Goal: Task Accomplishment & Management: Use online tool/utility

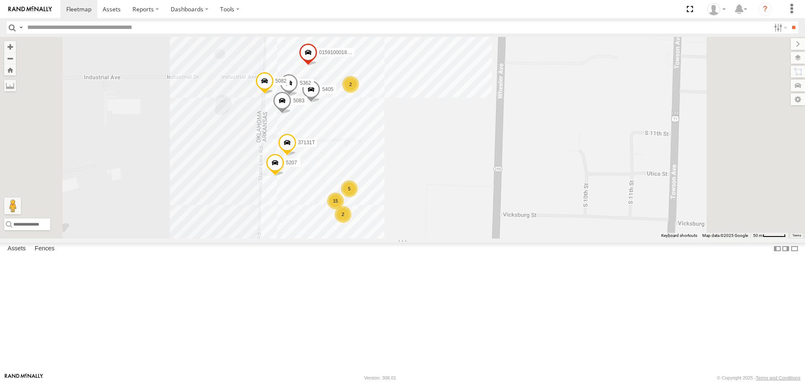
drag, startPoint x: 497, startPoint y: 173, endPoint x: 496, endPoint y: 187, distance: 13.4
click at [496, 187] on div "40028T 5228 7772T 38018T 40059T 37086T 40063T T3202 47117T 5381-Sold T3209 7774…" at bounding box center [402, 137] width 805 height 201
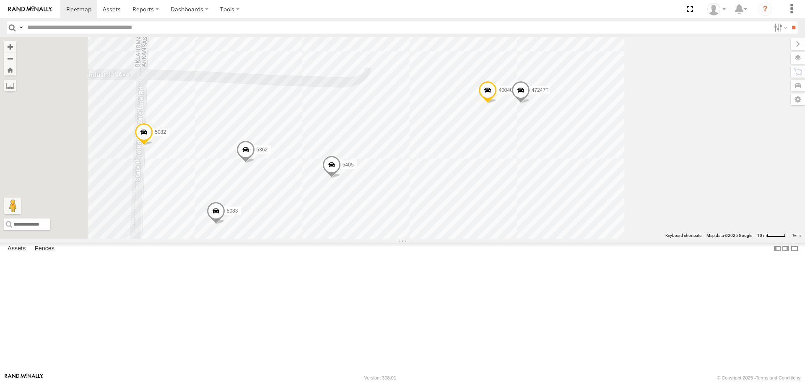
drag, startPoint x: 498, startPoint y: 207, endPoint x: 628, endPoint y: 233, distance: 133.0
click at [632, 233] on div "40028T 5228 7772T 38018T 40059T 37086T 40063T T3202 47117T 5381-Sold T3209 7774…" at bounding box center [402, 137] width 805 height 201
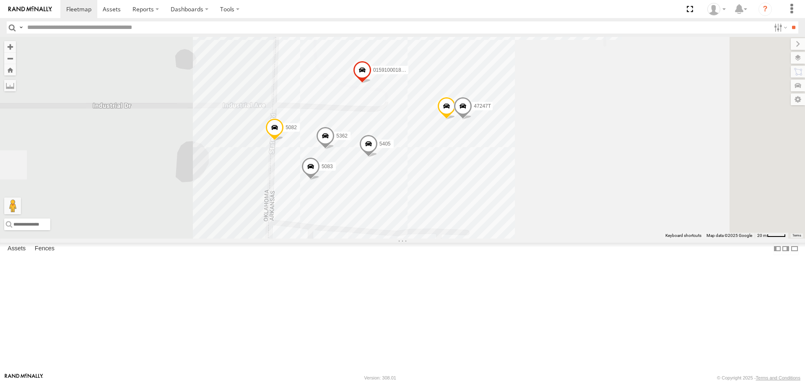
drag, startPoint x: 704, startPoint y: 225, endPoint x: 642, endPoint y: 210, distance: 63.3
click at [642, 210] on div "40028T 5228 7772T 38018T 40059T 37086T 40063T T3202 47117T 5381-Sold T3209 7774…" at bounding box center [402, 137] width 805 height 201
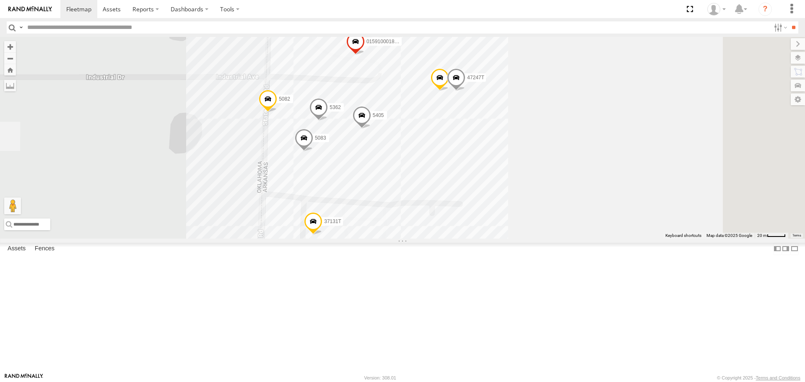
drag, startPoint x: 637, startPoint y: 293, endPoint x: 634, endPoint y: 260, distance: 32.4
click at [634, 238] on div "015910001881005 5405 40040T T1817 5362 5207 37131T 5082 5083 47247T" at bounding box center [402, 137] width 805 height 201
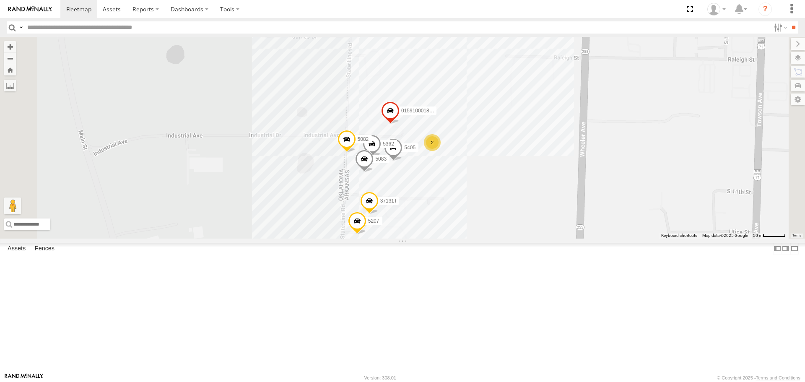
drag, startPoint x: 386, startPoint y: 301, endPoint x: 374, endPoint y: 233, distance: 69.5
click at [374, 233] on div "015910001881005 5405 5362 5207 37131T 5082 5083 5 15 2 2" at bounding box center [402, 137] width 805 height 201
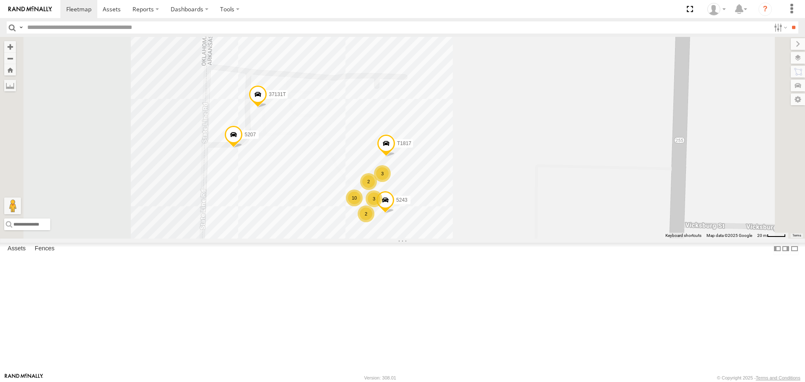
drag, startPoint x: 357, startPoint y: 332, endPoint x: 381, endPoint y: 335, distance: 25.0
click at [381, 238] on div "015910001881005 5405 5362 5207 37131T 5082 5083 T1817 5243 3 10 3 2 2" at bounding box center [402, 137] width 805 height 201
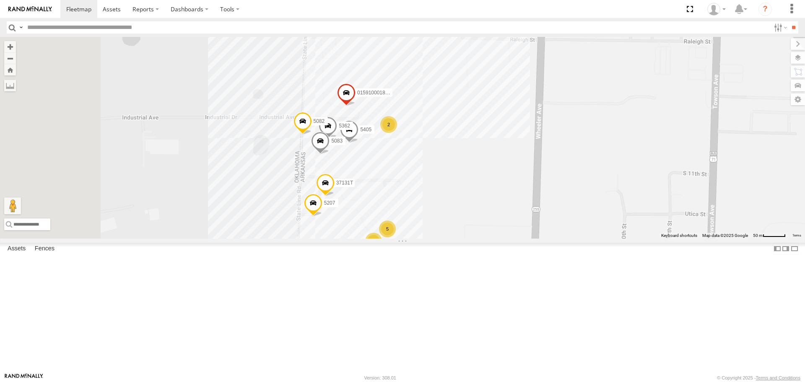
drag, startPoint x: 292, startPoint y: 238, endPoint x: 357, endPoint y: 249, distance: 65.8
click at [357, 238] on div "015910001881005 5405 5362 5207 37131T 5082 5083 5 15 2 2" at bounding box center [402, 137] width 805 height 201
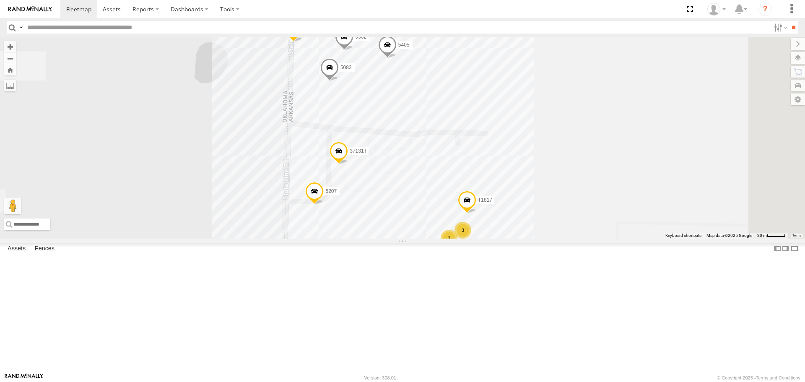
drag, startPoint x: 676, startPoint y: 263, endPoint x: 650, endPoint y: 205, distance: 62.8
click at [651, 206] on div "015910001881005 5405 5362 5207 37131T 5082 5083 3 10 40040T 3 2 2 T1817 47247T …" at bounding box center [402, 137] width 805 height 201
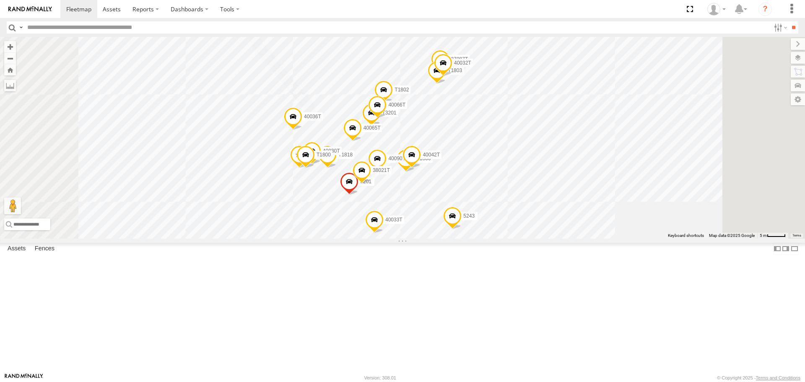
drag, startPoint x: 717, startPoint y: 264, endPoint x: 718, endPoint y: 218, distance: 45.3
click at [718, 218] on div "015910001881005 5405 5362 5207 37131T 5082 5083 40040T T1817 47247T 5243 T1818 …" at bounding box center [402, 137] width 805 height 201
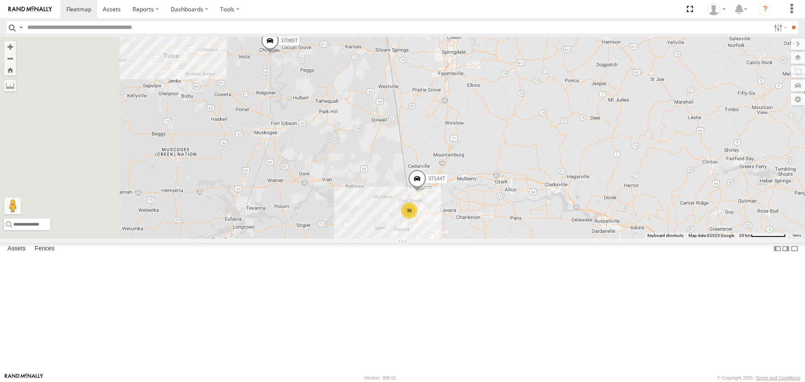
drag, startPoint x: 241, startPoint y: 151, endPoint x: 397, endPoint y: 233, distance: 176.0
click at [397, 233] on div "37144T 36 37085T" at bounding box center [402, 137] width 805 height 201
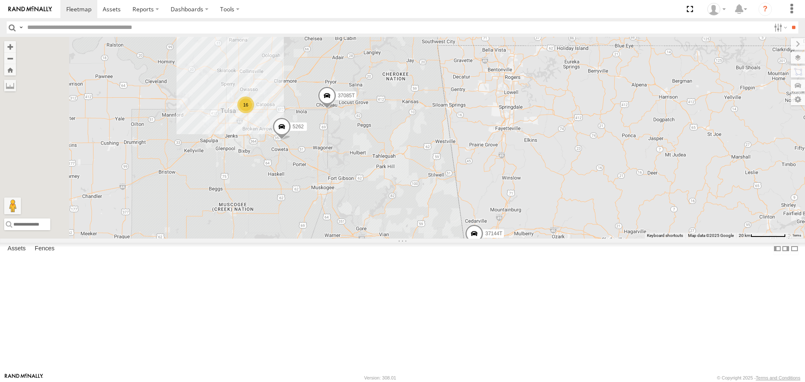
drag, startPoint x: 378, startPoint y: 143, endPoint x: 422, endPoint y: 195, distance: 68.3
click at [423, 196] on div "37144T 36 37085T 16 5262" at bounding box center [402, 137] width 805 height 201
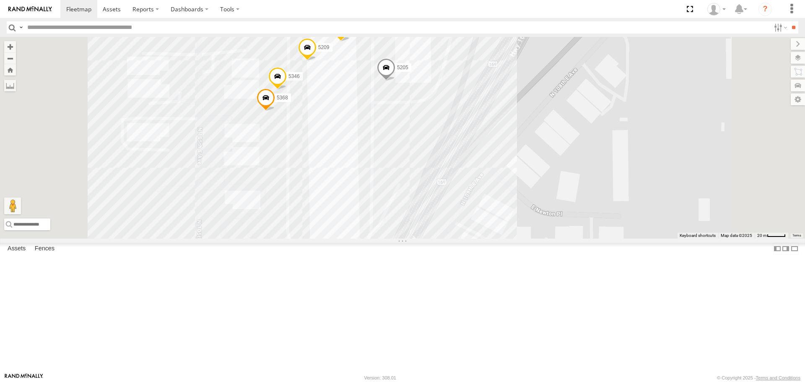
drag, startPoint x: 395, startPoint y: 154, endPoint x: 395, endPoint y: 247, distance: 93.5
click at [395, 238] on div "37144T 37085T 5262 5211 5234 5212 5205 5209 5346 5368" at bounding box center [402, 137] width 805 height 201
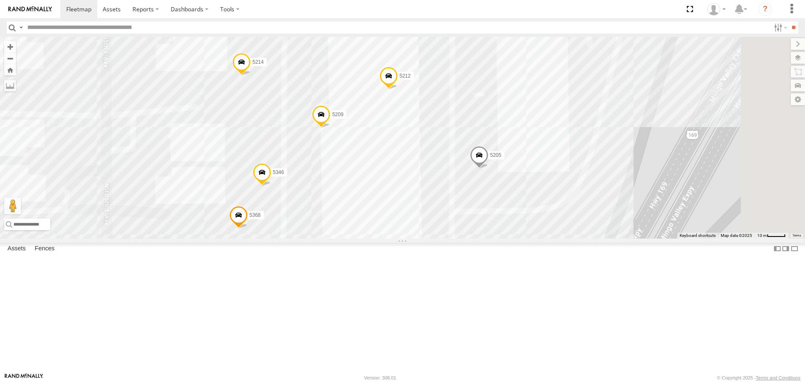
drag, startPoint x: 440, startPoint y: 200, endPoint x: 430, endPoint y: 277, distance: 78.2
click at [430, 238] on div "37144T 37085T 5262 5211 5234 5212 5205 5209 5346 5368 37096T 5214" at bounding box center [402, 137] width 805 height 201
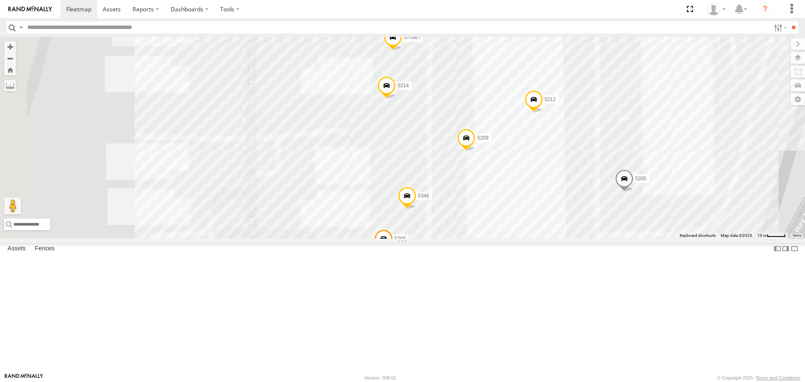
drag, startPoint x: 463, startPoint y: 229, endPoint x: 598, endPoint y: 232, distance: 134.6
click at [598, 233] on div "37144T 37085T 5262 5211 5234 5212 5205 5209 5346 5368 37096T 5214" at bounding box center [402, 137] width 805 height 201
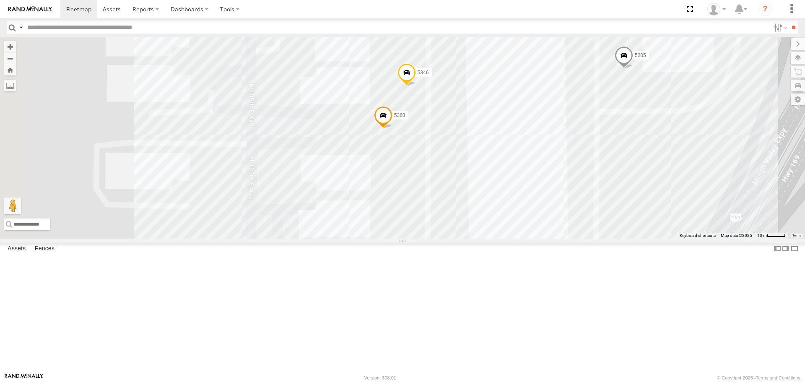
drag, startPoint x: 587, startPoint y: 269, endPoint x: 593, endPoint y: 206, distance: 64.0
click at [593, 206] on div "37144T 37085T 5262 5211 5234 5212 5205 5209 5346 5368 37096T 5214" at bounding box center [402, 137] width 805 height 201
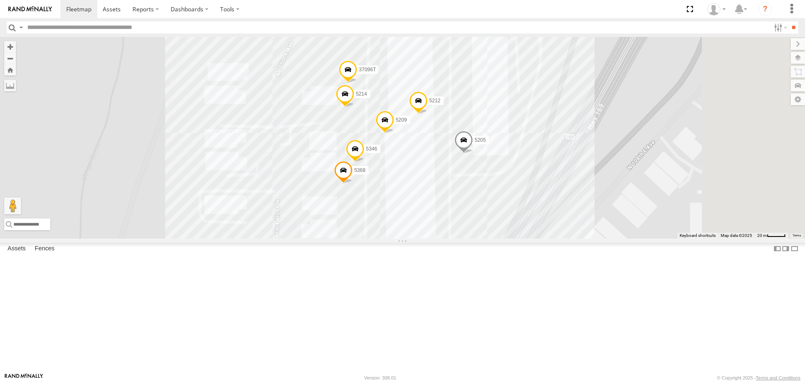
drag, startPoint x: 606, startPoint y: 175, endPoint x: 512, endPoint y: 255, distance: 123.7
click at [512, 238] on div "37144T 37085T 5262 5211 5234 5212 5205 5209 5346 5368 37096T 5214" at bounding box center [402, 137] width 805 height 201
click at [352, 184] on span at bounding box center [343, 172] width 18 height 23
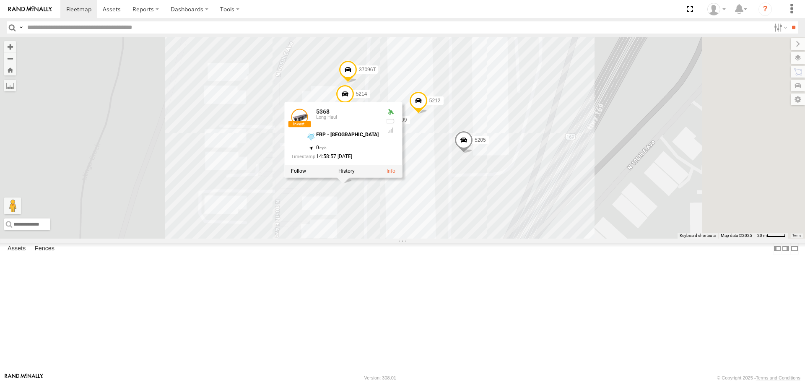
click at [357, 83] on span at bounding box center [348, 71] width 18 height 23
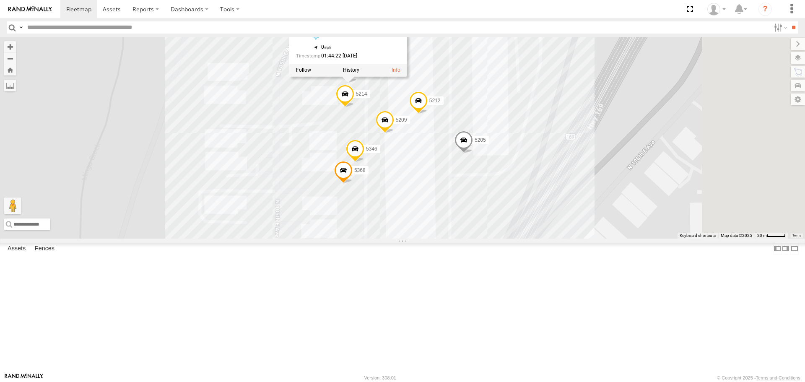
click at [680, 165] on div "37144T 37085T 5262 5211 5234 5212 5205 5209 5346 5368 37096T 5214 37096T [GEOGR…" at bounding box center [402, 137] width 805 height 201
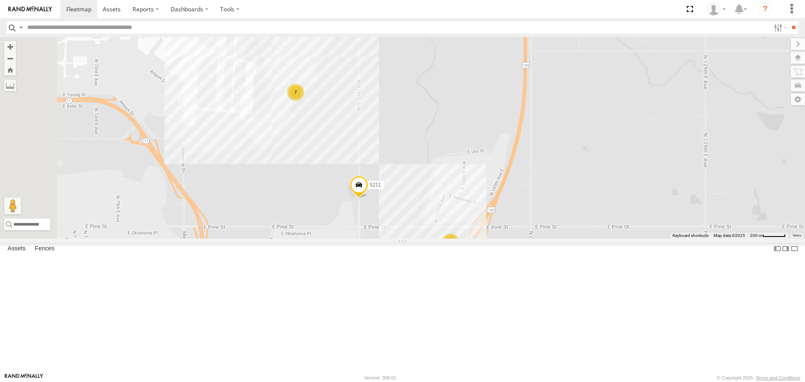
drag, startPoint x: 406, startPoint y: 206, endPoint x: 418, endPoint y: 250, distance: 45.8
click at [418, 238] on div "37144T 37085T 5262 5211 5234 7 7" at bounding box center [402, 137] width 805 height 201
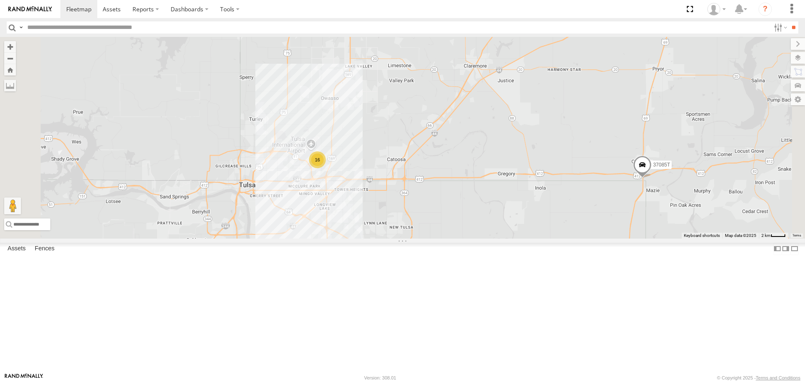
drag, startPoint x: 467, startPoint y: 308, endPoint x: 477, endPoint y: 277, distance: 32.9
click at [477, 238] on div "37144T 37085T 5262 16" at bounding box center [402, 137] width 805 height 201
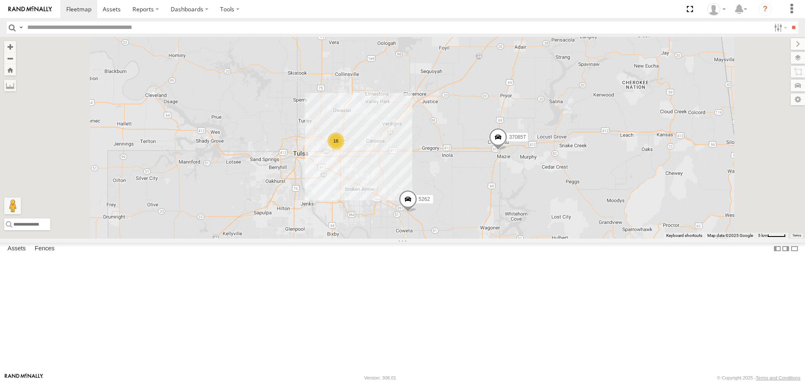
drag, startPoint x: 413, startPoint y: 305, endPoint x: 441, endPoint y: 264, distance: 49.2
click at [440, 238] on div "37144T 37085T 5262 16" at bounding box center [402, 137] width 805 height 201
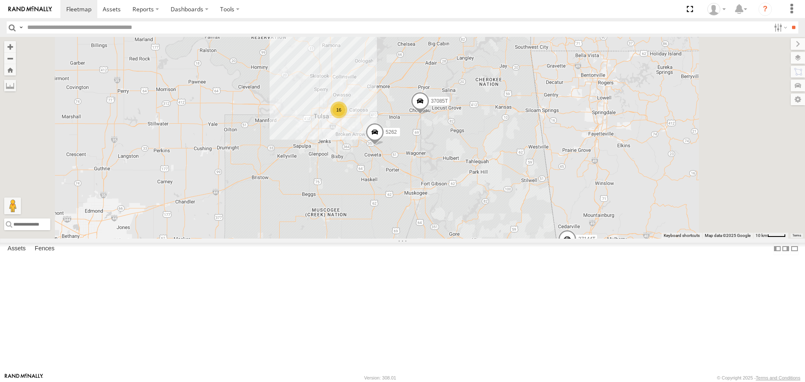
drag, startPoint x: 448, startPoint y: 296, endPoint x: 433, endPoint y: 233, distance: 64.5
click at [435, 236] on div "37144T 37085T 5262 33 16" at bounding box center [402, 137] width 805 height 201
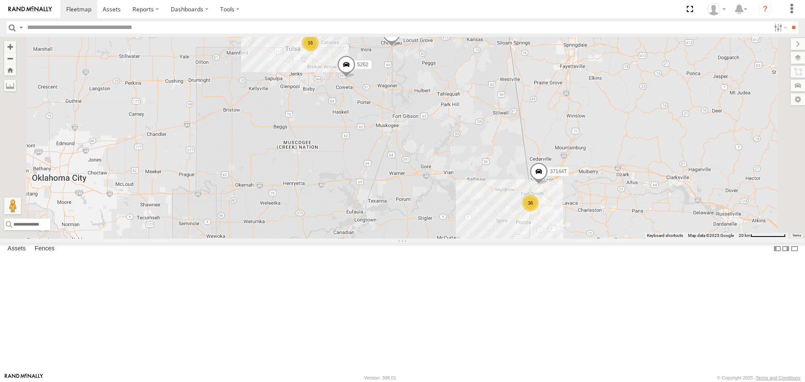
drag, startPoint x: 683, startPoint y: 292, endPoint x: 658, endPoint y: 272, distance: 32.2
click at [661, 238] on div "37144T 37085T 5262 36 16" at bounding box center [402, 137] width 805 height 201
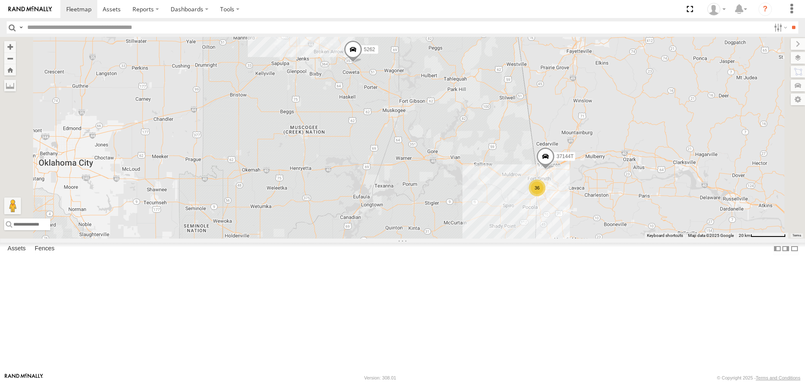
drag, startPoint x: 431, startPoint y: 288, endPoint x: 460, endPoint y: 274, distance: 32.2
click at [460, 238] on div "37144T 37085T 5262 36 16" at bounding box center [402, 137] width 805 height 201
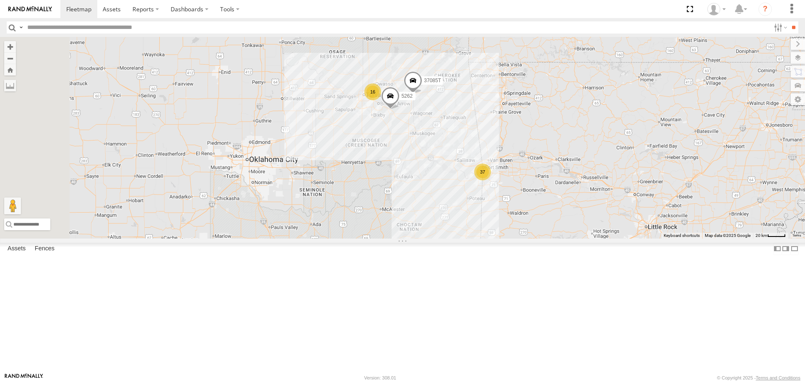
drag, startPoint x: 493, startPoint y: 295, endPoint x: 526, endPoint y: 269, distance: 42.0
click at [526, 238] on div "37085T 5262 37 16" at bounding box center [402, 137] width 805 height 201
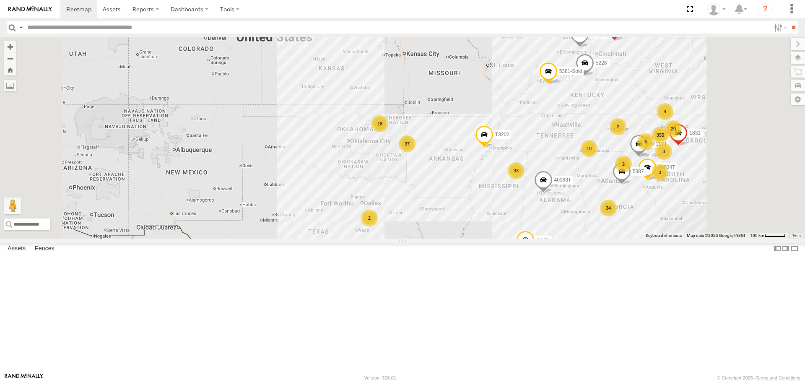
drag, startPoint x: 426, startPoint y: 272, endPoint x: 394, endPoint y: 230, distance: 52.9
click at [394, 230] on div "355 34 33 37 3 18 9 40034T 2 20 10 2 4 [DATE] 5228 7772T 2 5 2 40059T 3 4 T3210…" at bounding box center [402, 137] width 805 height 201
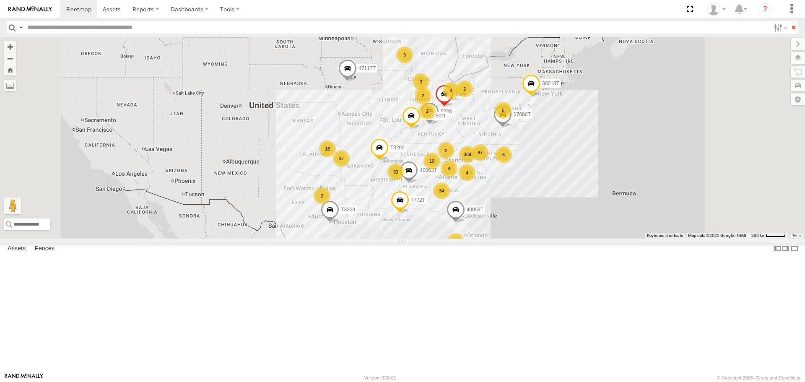
drag, startPoint x: 372, startPoint y: 265, endPoint x: 364, endPoint y: 269, distance: 8.8
click at [364, 238] on div "5228 7772T 40059T 40063T T3202 47117T 5381-Sold T3209 5306 369 34 33 37 4 18 87…" at bounding box center [402, 137] width 805 height 201
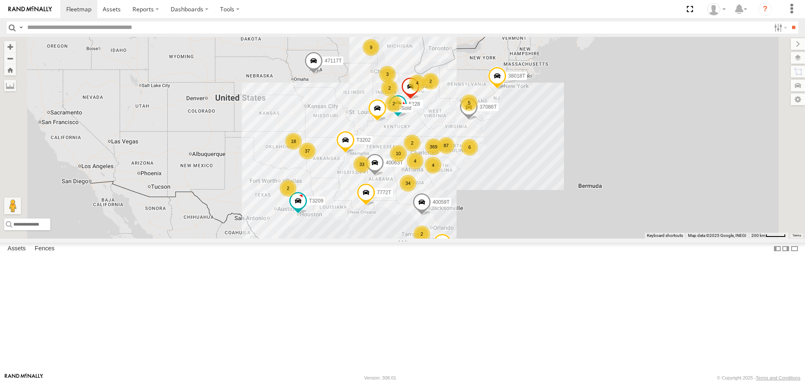
click at [0, 0] on span "Asset" at bounding box center [0, 0] width 0 height 0
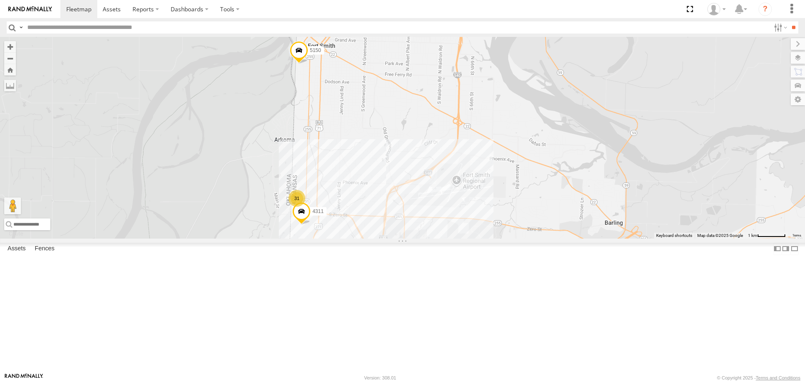
drag, startPoint x: 531, startPoint y: 186, endPoint x: 469, endPoint y: 222, distance: 72.0
click at [492, 209] on div "47117T T3209 7774T 40028T 5228 7772T 38018T 40059T 37086T 40063T T3202 5381-Sol…" at bounding box center [402, 137] width 805 height 201
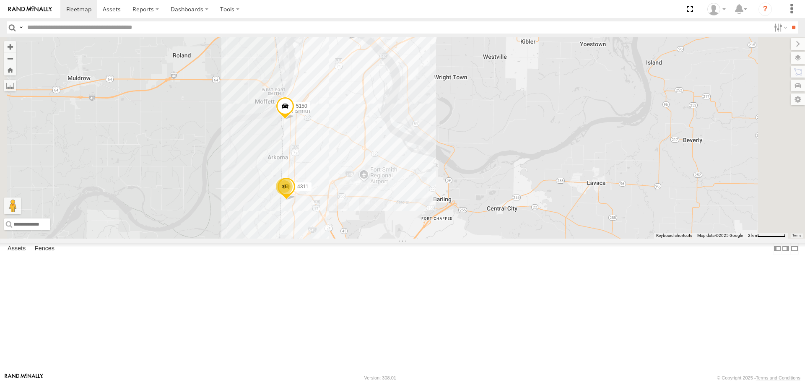
drag, startPoint x: 305, startPoint y: 273, endPoint x: 386, endPoint y: 262, distance: 82.4
click at [386, 238] on div "47117T T3209 7774T 40028T 5228 7772T 38018T 40059T 37086T 40063T T3202 5381-Sol…" at bounding box center [402, 137] width 805 height 201
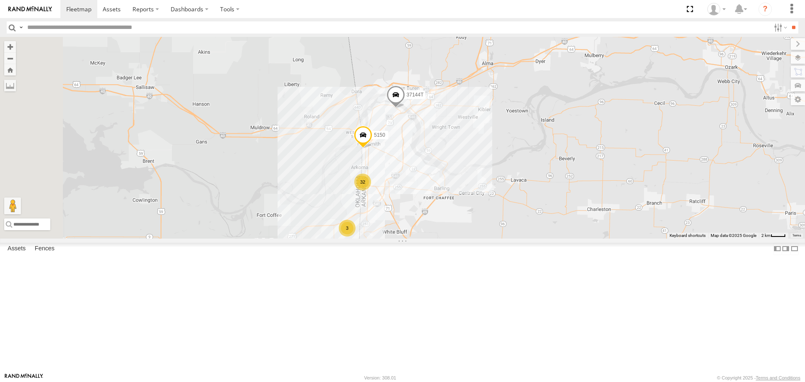
drag, startPoint x: 331, startPoint y: 256, endPoint x: 360, endPoint y: 249, distance: 29.7
click at [360, 238] on div "47117T T3209 7774T 40028T 5228 7772T 38018T 40059T 37086T 40063T T3202 5381-Sol…" at bounding box center [402, 137] width 805 height 201
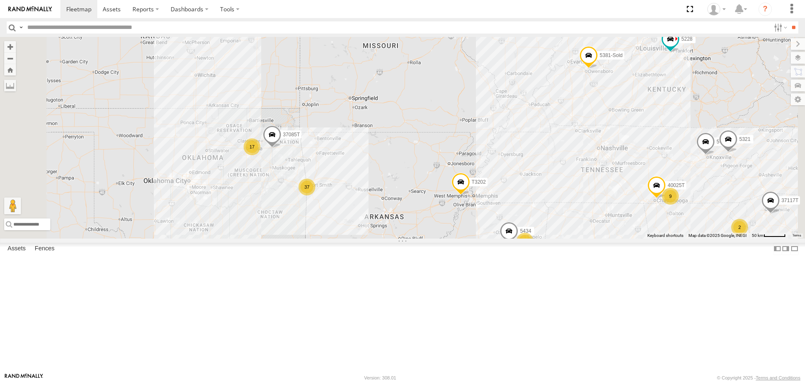
drag, startPoint x: 274, startPoint y: 266, endPoint x: 368, endPoint y: 264, distance: 93.5
click at [368, 238] on div "47117T T3209 7774T 40028T 5228 7772T 38018T 40059T 37086T 40063T T3202 5381-Sol…" at bounding box center [402, 137] width 805 height 201
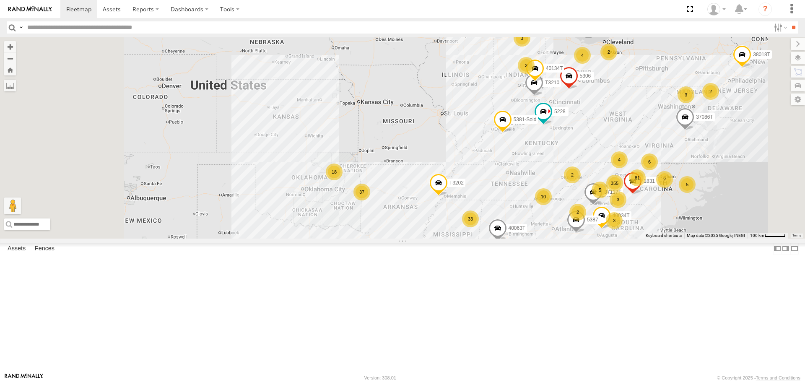
drag, startPoint x: 313, startPoint y: 264, endPoint x: 353, endPoint y: 264, distance: 40.6
click at [353, 238] on div "47117T T3209 7774T 40028T 5228 7772T 38018T 40059T 37086T 40063T T3202 5381-Sol…" at bounding box center [402, 137] width 805 height 201
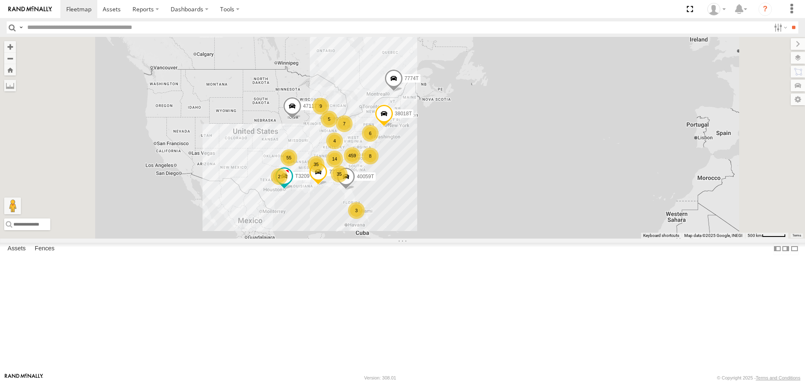
drag, startPoint x: 344, startPoint y: 281, endPoint x: 343, endPoint y: 251, distance: 30.6
click at [343, 238] on div "47117T T3209 7774T 7772T 38018T 40059T 459 35 35 55 9 8 2 14 7 3 5 6 4" at bounding box center [402, 137] width 805 height 201
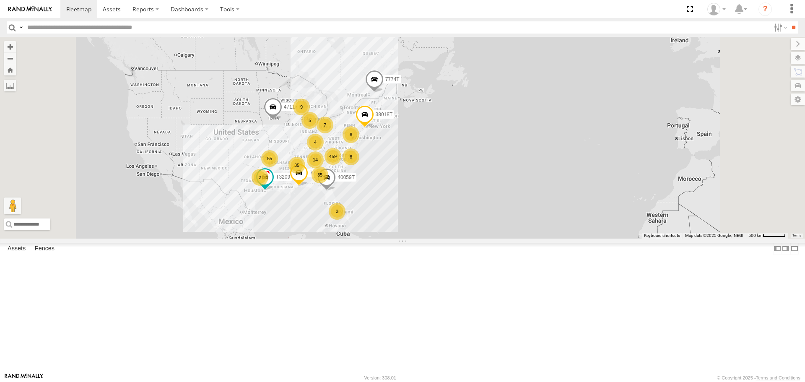
drag, startPoint x: 404, startPoint y: 260, endPoint x: 385, endPoint y: 266, distance: 19.3
click at [385, 238] on div "47117T T3209 7774T 7772T 38018T 40059T 459 35 35 55 9 8 2 14 7 3 5 6 4" at bounding box center [402, 137] width 805 height 201
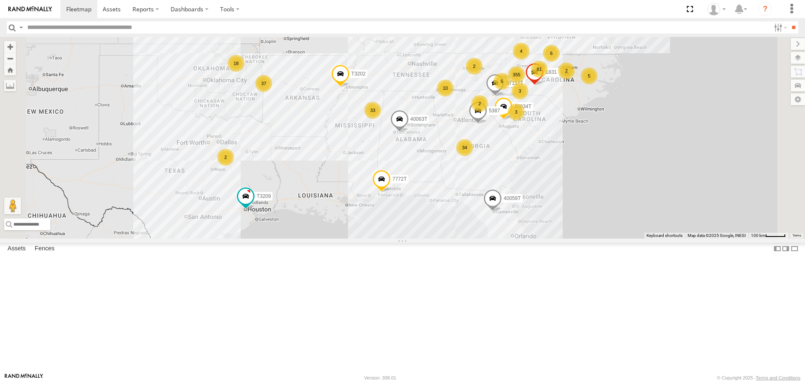
drag, startPoint x: 313, startPoint y: 249, endPoint x: 319, endPoint y: 279, distance: 30.8
click at [319, 238] on div "47117T T3209 7774T 7772T 38018T 40059T 40028T 5228 37086T 40063T T3202 5381-Sol…" at bounding box center [402, 137] width 805 height 201
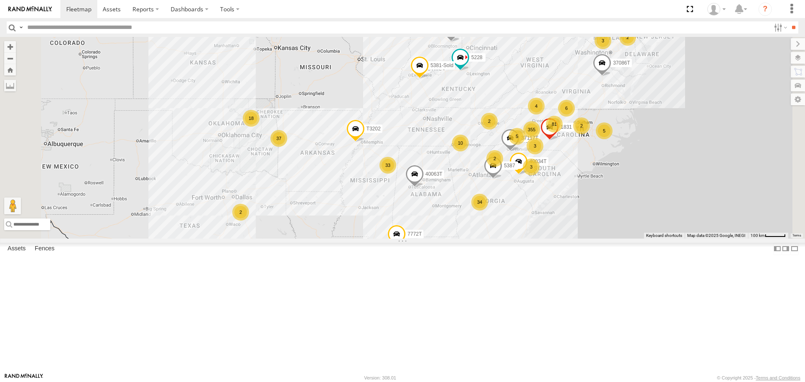
drag, startPoint x: 377, startPoint y: 239, endPoint x: 383, endPoint y: 258, distance: 19.9
click at [383, 238] on div "47117T T3209 7774T 7772T 38018T 40059T 40028T 5228 37086T 40063T T3202 5381-Sol…" at bounding box center [402, 137] width 805 height 201
drag, startPoint x: 296, startPoint y: 252, endPoint x: 300, endPoint y: 241, distance: 11.3
click at [300, 238] on div "47117T T3209 7774T 7772T 38018T 40059T 40028T 5228 37086T 40063T T3202 5381-Sol…" at bounding box center [402, 137] width 805 height 201
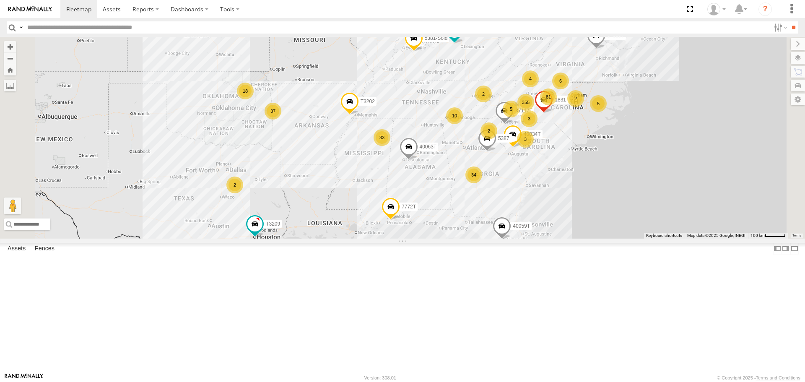
drag, startPoint x: 458, startPoint y: 291, endPoint x: 446, endPoint y: 267, distance: 27.2
click at [446, 238] on div "47117T T3209 7774T 7772T 38018T 40059T 40028T 5228 37086T 40063T T3202 5381-Sol…" at bounding box center [402, 137] width 805 height 201
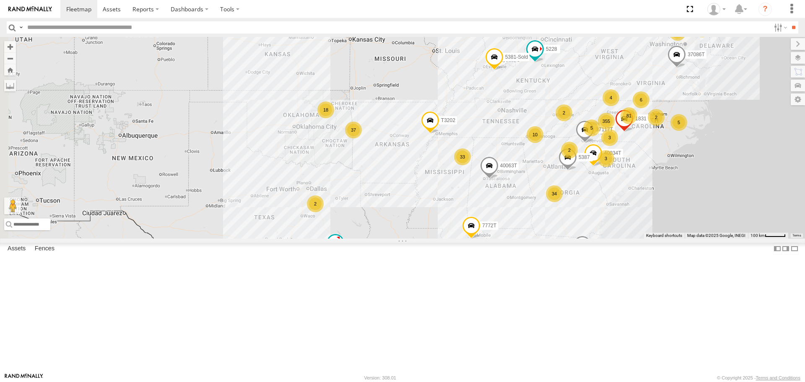
drag, startPoint x: 264, startPoint y: 212, endPoint x: 346, endPoint y: 231, distance: 84.4
click at [346, 231] on div "47117T T3209 7774T 7772T 38018T 40059T 40028T 5228 37086T 40063T T3202 5381-Sol…" at bounding box center [402, 137] width 805 height 201
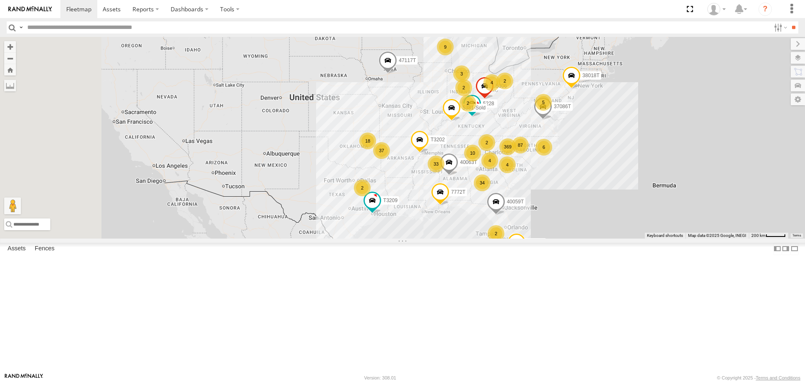
drag, startPoint x: 290, startPoint y: 202, endPoint x: 373, endPoint y: 206, distance: 83.9
click at [373, 206] on div "47117T T3209 7774T 7772T 38018T 40059T 40028T 5228 37086T 40063T T3202 5381-Sol…" at bounding box center [402, 137] width 805 height 201
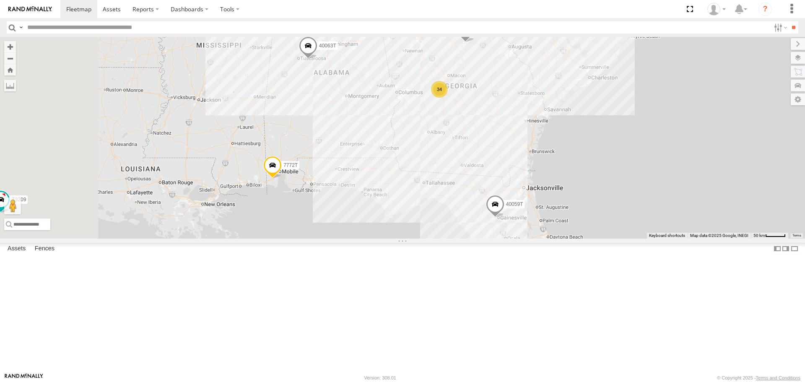
drag, startPoint x: 484, startPoint y: 185, endPoint x: 562, endPoint y: 254, distance: 104.5
click at [562, 238] on div "47117T T3209 7774T 7772T 38018T 40059T 40028T 5228 37086T 40063T T3202 5381-Sol…" at bounding box center [402, 137] width 805 height 201
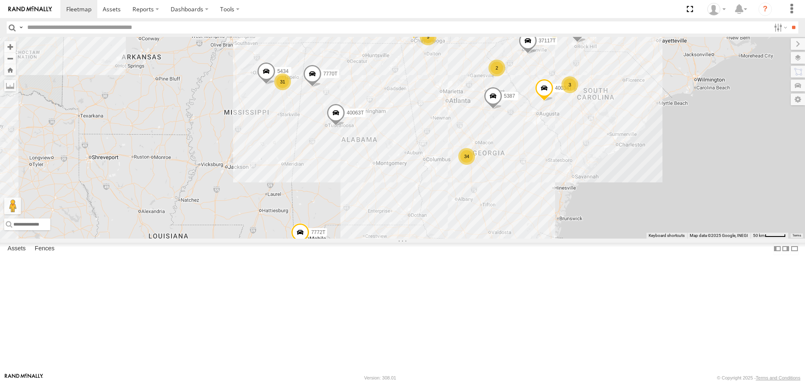
drag, startPoint x: 506, startPoint y: 223, endPoint x: 535, endPoint y: 290, distance: 73.6
click at [534, 238] on div "47117T T3209 7774T 7772T 38018T 40059T 40028T 5228 37086T 40063T T3202 5381-Sol…" at bounding box center [402, 137] width 805 height 201
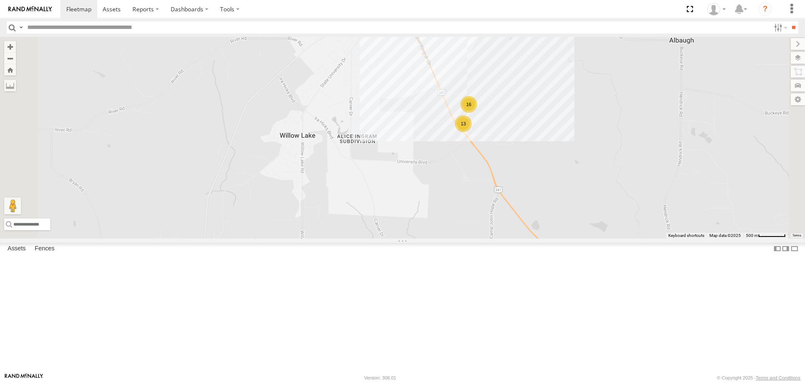
drag, startPoint x: 579, startPoint y: 232, endPoint x: 572, endPoint y: 264, distance: 32.5
click at [572, 238] on div "47117T T3209 7774T 7772T 38018T 40059T 40028T 5228 37086T 40063T T3202 5381-Sol…" at bounding box center [402, 137] width 805 height 201
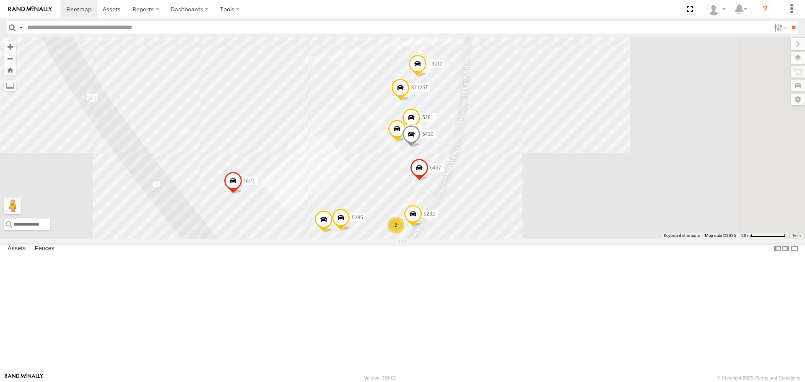
drag, startPoint x: 511, startPoint y: 274, endPoint x: 492, endPoint y: 343, distance: 71.8
click at [492, 238] on div "47117T T3209 7774T 7772T 38018T 40059T 40028T 5228 37086T 40063T T3202 5381-Sol…" at bounding box center [402, 137] width 805 height 201
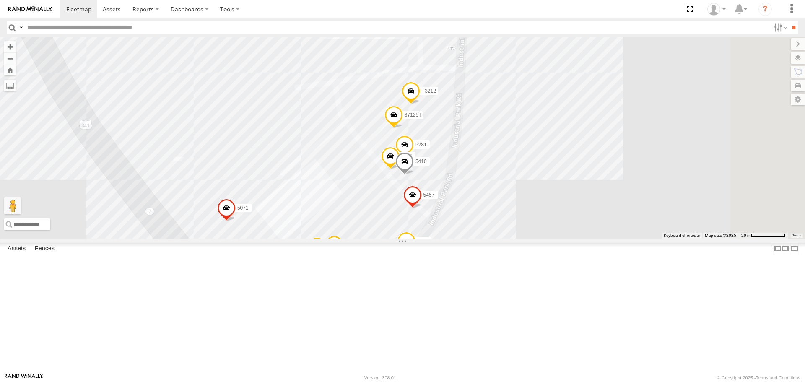
drag, startPoint x: 573, startPoint y: 199, endPoint x: 572, endPoint y: 219, distance: 19.3
click at [572, 219] on div "47117T T3209 7774T 7772T 38018T 40059T 40028T 5228 37086T 40063T T3202 5381-Sol…" at bounding box center [402, 137] width 805 height 201
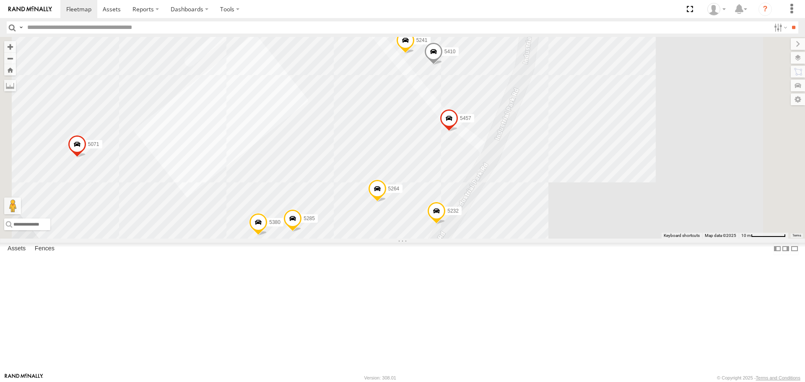
drag, startPoint x: 460, startPoint y: 269, endPoint x: 484, endPoint y: 332, distance: 66.9
click at [484, 238] on div "47117T T3209 7774T 7772T 38018T 40059T 40028T 5228 37086T 40063T T3202 5381-Sol…" at bounding box center [402, 137] width 805 height 201
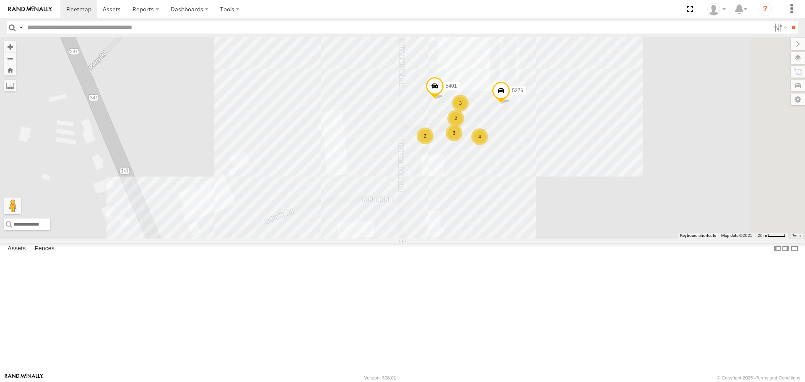
drag, startPoint x: 577, startPoint y: 178, endPoint x: 527, endPoint y: 303, distance: 135.0
click at [527, 238] on div "47117T T3209 7774T 7772T 38018T 40059T 40028T 5228 37086T 40063T T3202 5381-Sol…" at bounding box center [402, 137] width 805 height 201
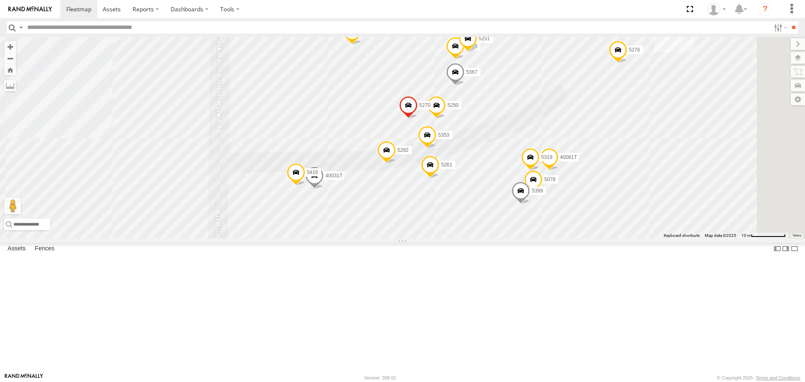
drag, startPoint x: 595, startPoint y: 198, endPoint x: 578, endPoint y: 290, distance: 93.9
click at [578, 238] on div "47117T T3209 7774T 7772T 38018T 40059T 40028T 5228 37086T 40063T T3202 5381-Sol…" at bounding box center [402, 137] width 805 height 201
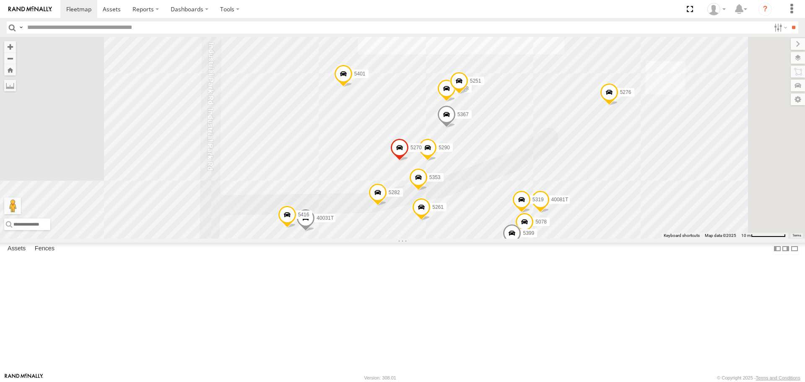
drag, startPoint x: 589, startPoint y: 205, endPoint x: 580, endPoint y: 236, distance: 31.4
click at [580, 237] on div "47117T T3209 7774T 7772T 38018T 40059T 40028T 5228 37086T 40063T T3202 5381-Sol…" at bounding box center [402, 137] width 805 height 201
click at [456, 103] on span at bounding box center [447, 91] width 18 height 23
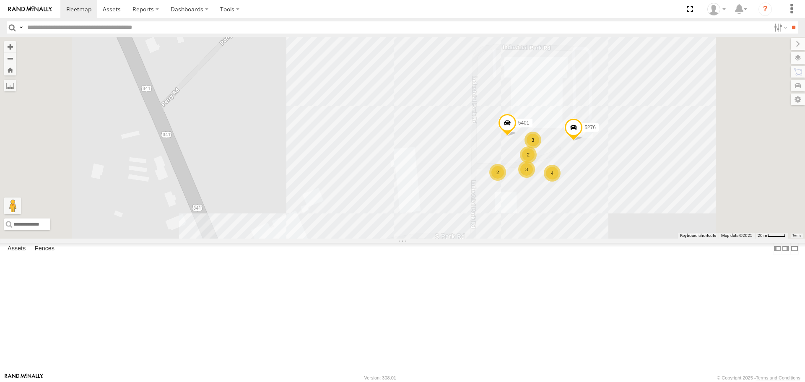
click at [423, 181] on div "47117T T3209 7774T 7772T 38018T 40059T 40028T 5228 37086T 40063T T3202 5381-Sol…" at bounding box center [402, 137] width 805 height 201
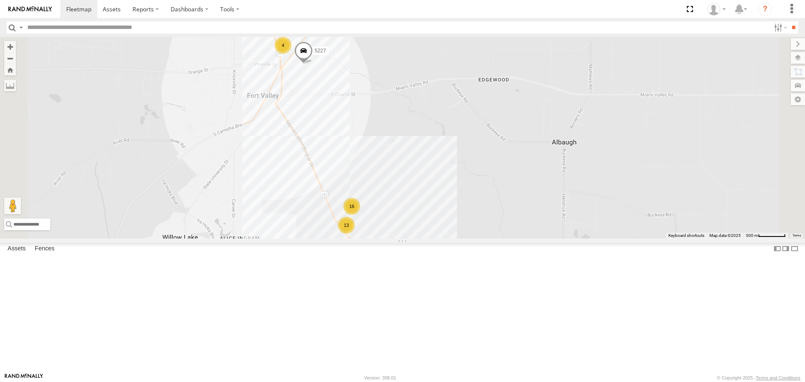
drag, startPoint x: 381, startPoint y: 179, endPoint x: 443, endPoint y: 315, distance: 149.3
click at [443, 238] on div "47117T T3209 7774T 7772T 38018T 40059T 40028T 5228 37086T 40063T T3202 5381-Sol…" at bounding box center [402, 137] width 805 height 201
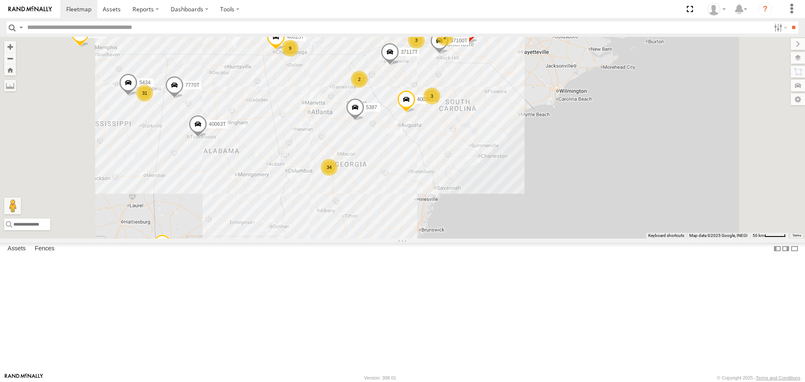
drag, startPoint x: 525, startPoint y: 221, endPoint x: 527, endPoint y: 259, distance: 38.2
click at [527, 238] on div "47117T T3209 7774T 7772T 38018T 40059T 40028T 5228 37086T 40063T T3202 5381-Sol…" at bounding box center [402, 137] width 805 height 201
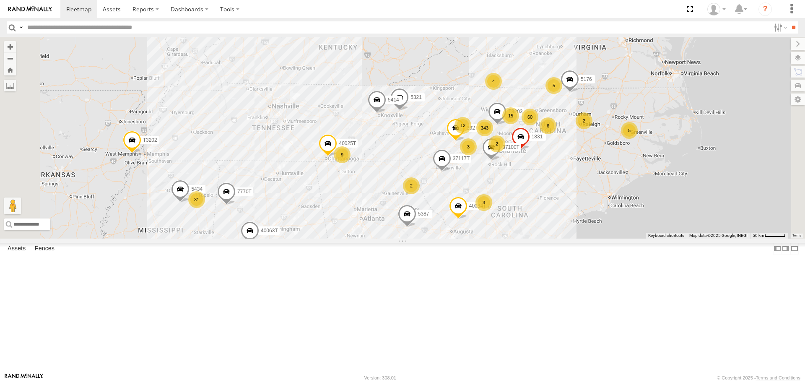
drag, startPoint x: 542, startPoint y: 254, endPoint x: 593, endPoint y: 316, distance: 80.1
click at [593, 238] on div "47117T T3209 7774T 7772T 38018T 40059T 40028T 5228 37086T 40063T T3202 5381-Sol…" at bounding box center [402, 137] width 805 height 201
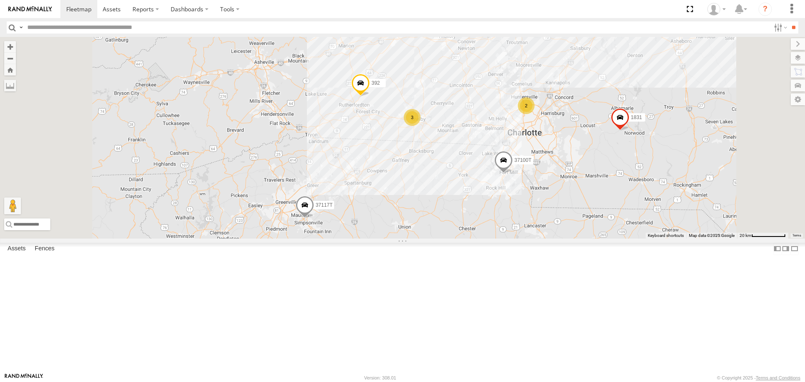
drag, startPoint x: 481, startPoint y: 220, endPoint x: 483, endPoint y: 310, distance: 89.3
click at [483, 238] on div "47117T T3209 7774T 7772T 38018T 40059T 40028T 5228 37086T 40063T T3202 5381-Sol…" at bounding box center [402, 137] width 805 height 201
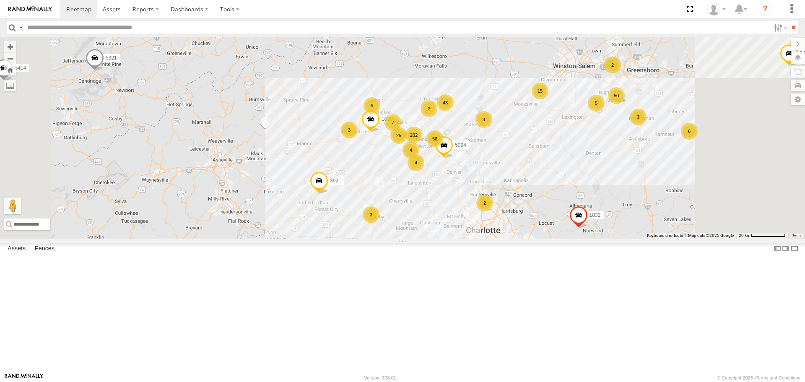
drag, startPoint x: 547, startPoint y: 251, endPoint x: 524, endPoint y: 280, distance: 36.9
click at [524, 238] on div "47117T T3209 7774T 7772T 38018T 40059T 40028T 5228 37086T 40063T T3202 5381-Sol…" at bounding box center [402, 137] width 805 height 201
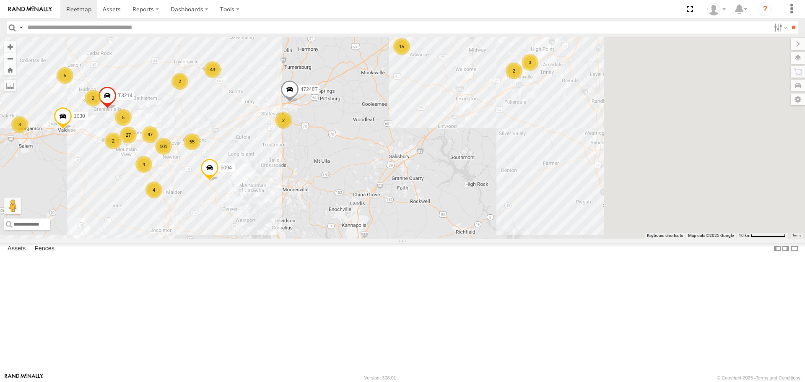
drag, startPoint x: 600, startPoint y: 199, endPoint x: 427, endPoint y: 262, distance: 183.7
click at [427, 238] on div "47117T T3209 7774T 7772T 38018T 40059T 40028T 5228 37086T 40063T T3202 5381-Sol…" at bounding box center [402, 137] width 805 height 201
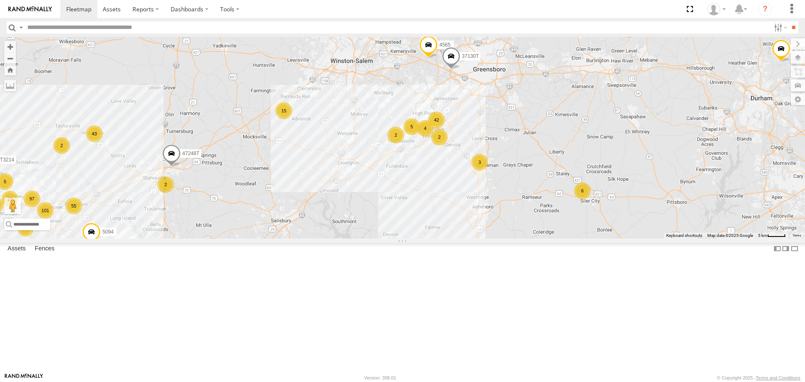
drag, startPoint x: 600, startPoint y: 187, endPoint x: 541, endPoint y: 256, distance: 91.0
click at [543, 238] on div "47117T T3209 7774T 7772T 38018T 40059T 40028T 5228 37086T 40063T T3202 5381-Sol…" at bounding box center [402, 137] width 805 height 201
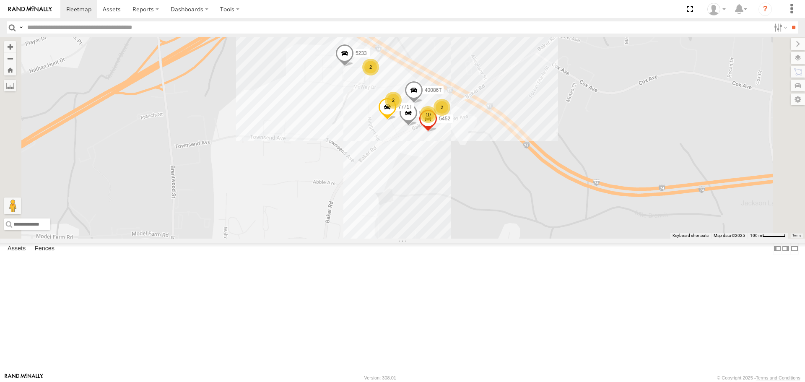
drag, startPoint x: 539, startPoint y: 175, endPoint x: 501, endPoint y: 234, distance: 69.5
click at [502, 234] on div "47117T T3209 7774T 7772T 38018T 40059T 40028T 5228 37086T 40063T T3202 5381-Sol…" at bounding box center [402, 137] width 805 height 201
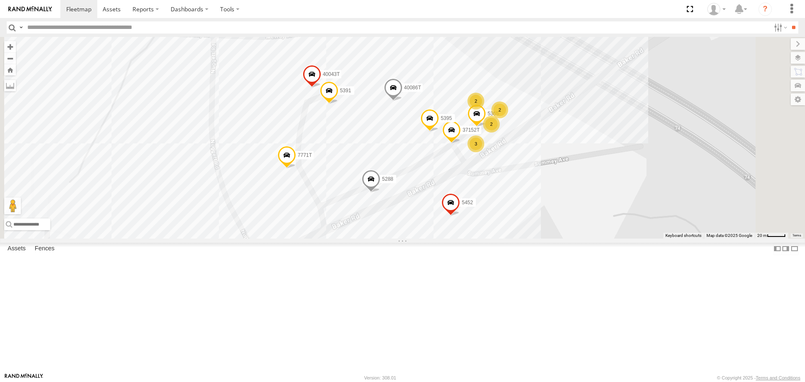
drag, startPoint x: 637, startPoint y: 185, endPoint x: 572, endPoint y: 245, distance: 89.3
click at [572, 238] on div "47117T T3209 7774T 7772T 38018T 40059T 40028T 5228 37086T 40063T T3202 5381-Sol…" at bounding box center [402, 137] width 805 height 201
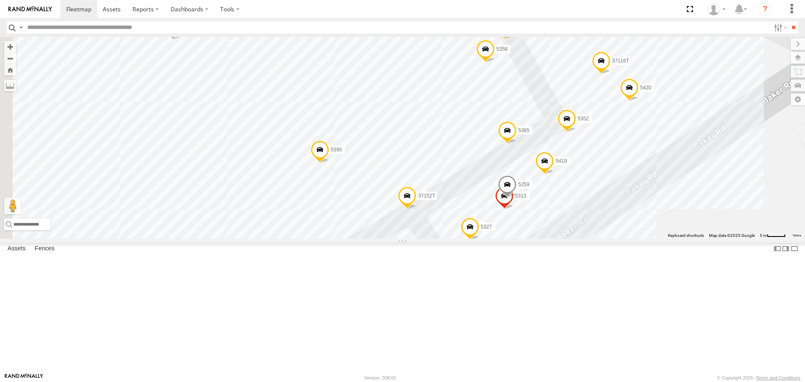
drag, startPoint x: 661, startPoint y: 230, endPoint x: 713, endPoint y: 273, distance: 68.1
click at [713, 238] on div "47117T T3209 7774T 7772T 38018T 40059T 40028T 5228 37086T 40063T T3202 5381-Sol…" at bounding box center [402, 137] width 805 height 201
drag, startPoint x: 399, startPoint y: 232, endPoint x: 595, endPoint y: 321, distance: 215.5
click at [595, 238] on div "47117T T3209 7774T 7772T 38018T 40059T 40028T 5228 37086T 40063T T3202 5381-Sol…" at bounding box center [402, 137] width 805 height 201
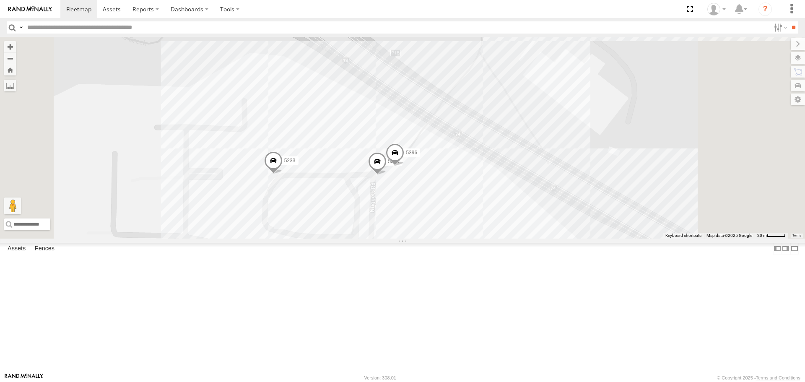
drag, startPoint x: 530, startPoint y: 211, endPoint x: 478, endPoint y: 272, distance: 80.0
click at [483, 238] on div "47117T T3209 7774T 7772T 38018T 40059T 40028T 5228 37086T 40063T T3202 5381-Sol…" at bounding box center [402, 137] width 805 height 201
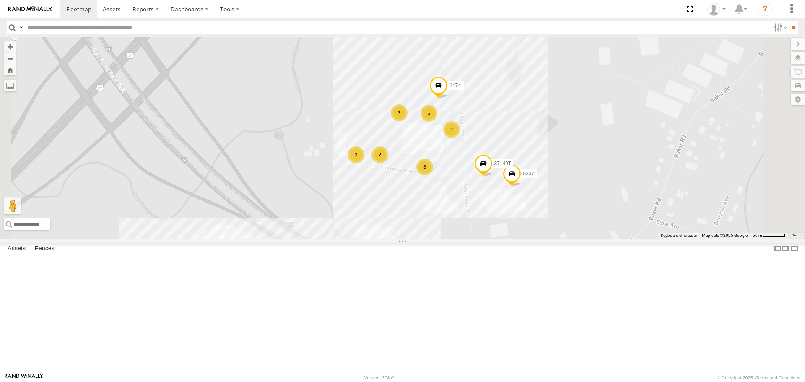
drag, startPoint x: 596, startPoint y: 221, endPoint x: 536, endPoint y: 272, distance: 78.6
click at [536, 238] on div "47117T T3209 7774T 7772T 38018T 40059T 40028T 5228 37086T 40063T T3202 5381-Sol…" at bounding box center [402, 137] width 805 height 201
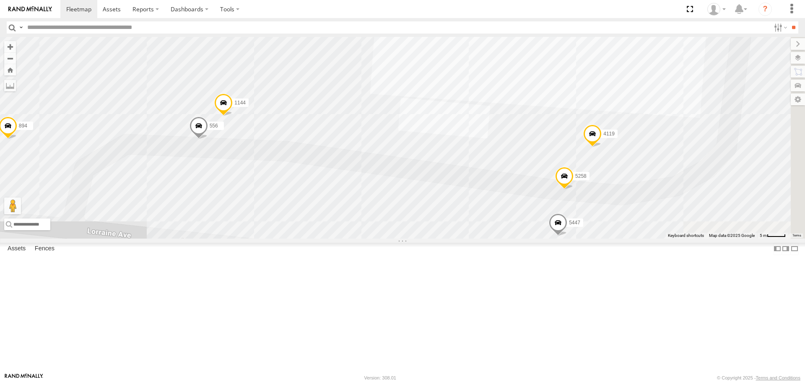
drag, startPoint x: 370, startPoint y: 266, endPoint x: 339, endPoint y: 246, distance: 37.0
click at [340, 238] on div "47117T T3209 7774T 7772T 38018T 40059T 40028T 5228 37086T 40063T T3202 5381-Sol…" at bounding box center [402, 137] width 805 height 201
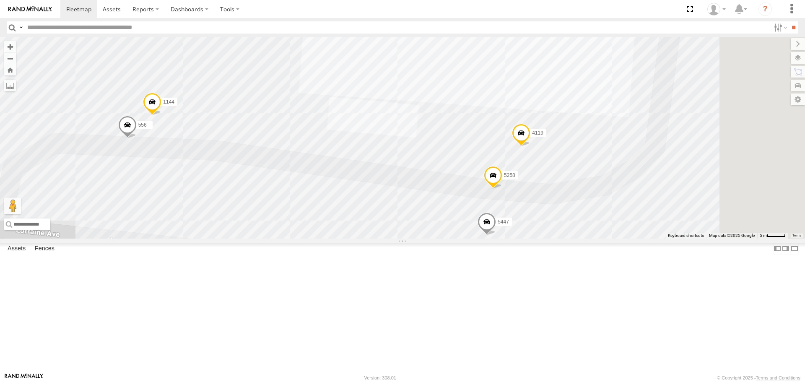
drag, startPoint x: 592, startPoint y: 245, endPoint x: 456, endPoint y: 233, distance: 137.1
click at [481, 237] on div "47117T T3209 7774T 7772T 38018T 40059T 40028T 5228 37086T 40063T T3202 5381-Sol…" at bounding box center [402, 137] width 805 height 201
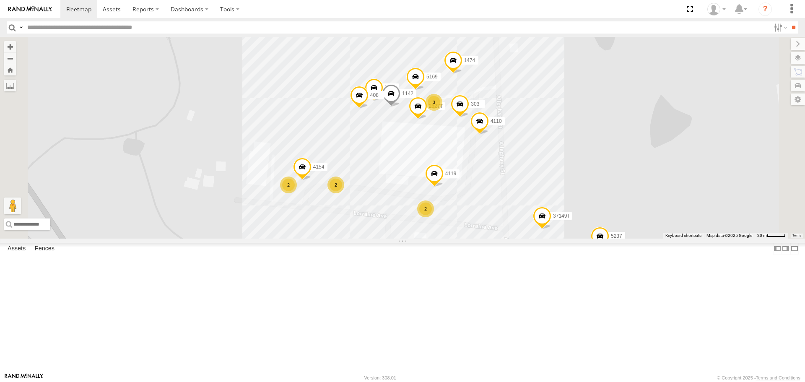
drag, startPoint x: 644, startPoint y: 238, endPoint x: 614, endPoint y: 283, distance: 53.8
click at [626, 238] on div "47117T T3209 7774T 7772T 38018T 40059T 40028T 5228 37086T 40063T T3202 5381-Sol…" at bounding box center [402, 137] width 805 height 201
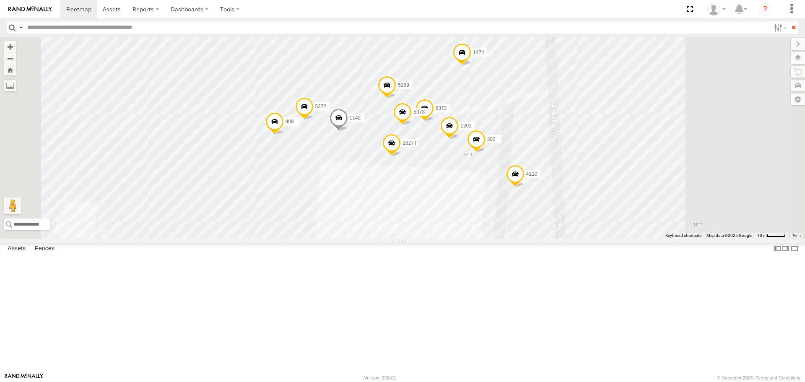
drag, startPoint x: 584, startPoint y: 283, endPoint x: 556, endPoint y: 210, distance: 78.8
click at [559, 215] on div "47117T T3209 7774T 7772T 38018T 40059T 40028T 5228 37086T 40063T T3202 5381-Sol…" at bounding box center [402, 137] width 805 height 201
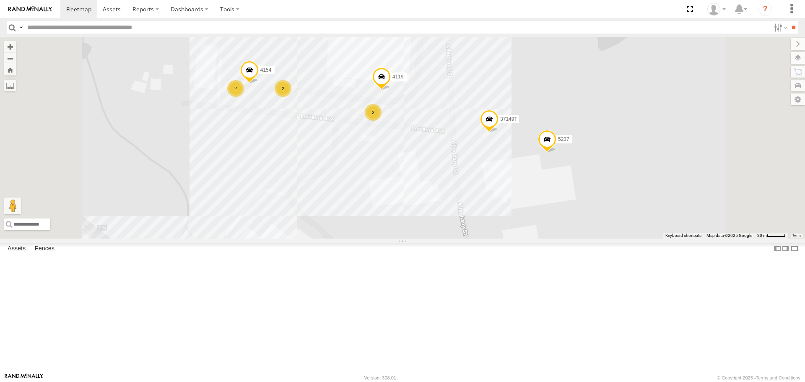
drag, startPoint x: 591, startPoint y: 267, endPoint x: 575, endPoint y: 244, distance: 28.2
click at [575, 238] on div "47117T T3209 7774T 7772T 38018T 40059T 40028T 5228 37086T 40063T T3202 5381-Sol…" at bounding box center [402, 137] width 805 height 201
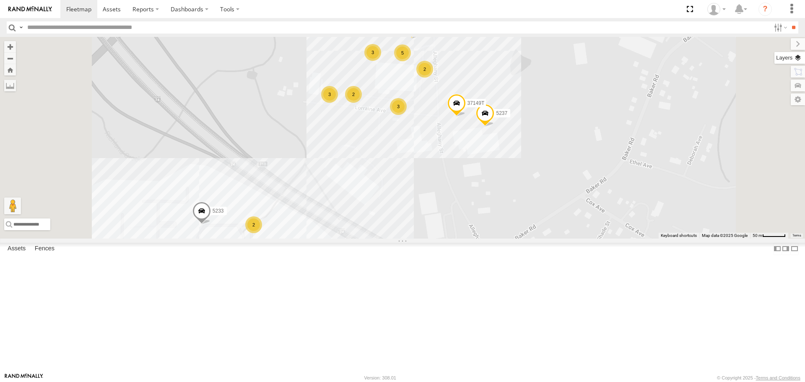
click at [797, 59] on label at bounding box center [789, 58] width 31 height 12
click at [0, 0] on span "Basemaps" at bounding box center [0, 0] width 0 height 0
click at [0, 0] on span "Satellite + Roadmap" at bounding box center [0, 0] width 0 height 0
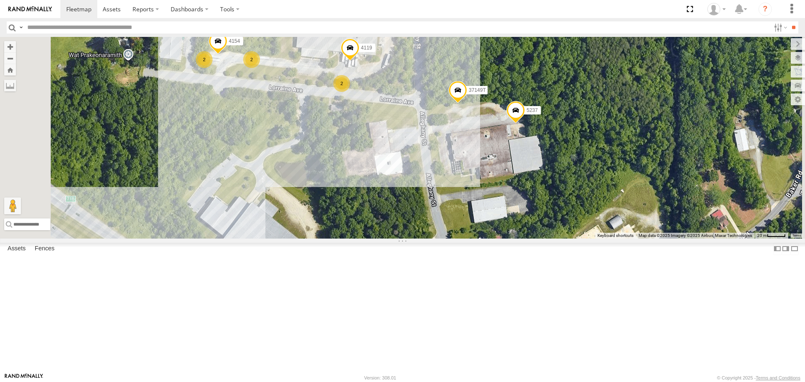
click at [0, 0] on span "Roadmap" at bounding box center [0, 0] width 0 height 0
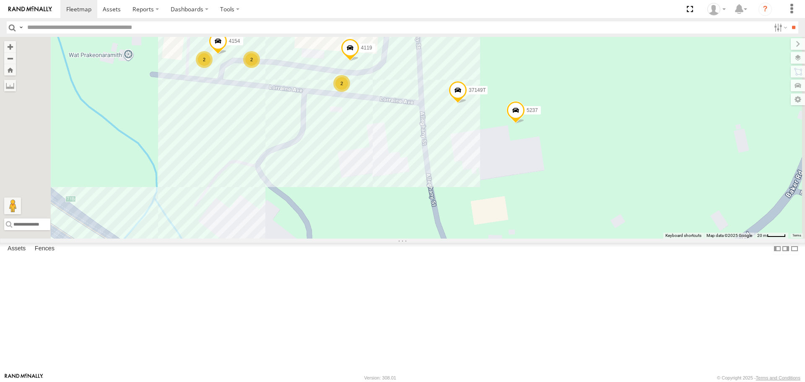
click at [681, 168] on div "47117T T3209 7774T 7772T 38018T 40059T 40028T 5228 37086T 40063T T3202 5381-Sol…" at bounding box center [402, 137] width 805 height 201
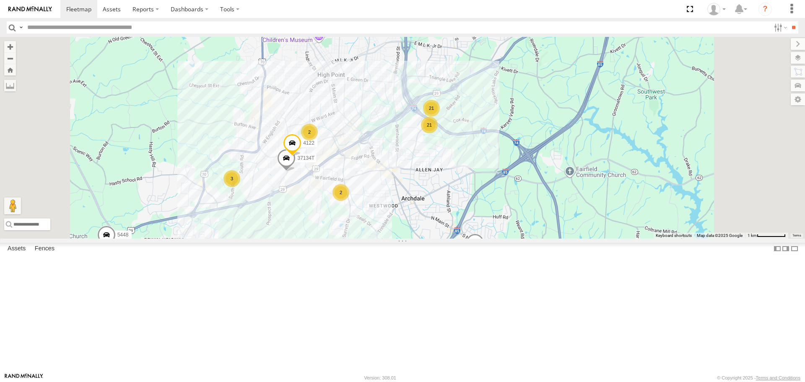
drag, startPoint x: 423, startPoint y: 223, endPoint x: 474, endPoint y: 238, distance: 53.1
click at [481, 238] on div "47117T T3209 7774T 7772T 38018T 40059T 40028T 5228 37086T 40063T T3202 5381-Sol…" at bounding box center [402, 137] width 805 height 201
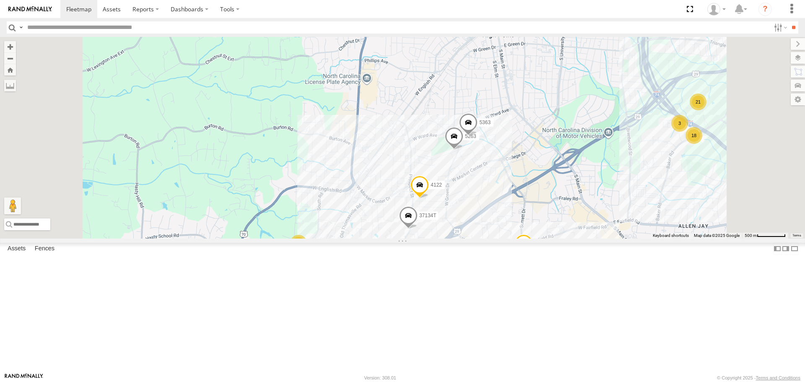
drag, startPoint x: 482, startPoint y: 221, endPoint x: 479, endPoint y: 307, distance: 86.0
click at [481, 238] on div "47117T T3209 7774T 7772T 38018T 40059T 40028T 5228 37086T 40063T T3202 5381-Sol…" at bounding box center [402, 137] width 805 height 201
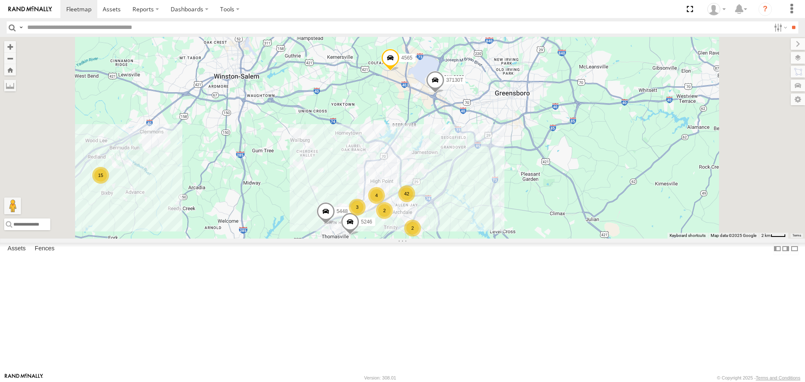
drag, startPoint x: 425, startPoint y: 220, endPoint x: 461, endPoint y: 179, distance: 54.7
click at [449, 189] on div "47117T T3209 7774T 7772T 38018T 40059T 40028T 5228 37086T 40063T T3202 5381-Sol…" at bounding box center [402, 137] width 805 height 201
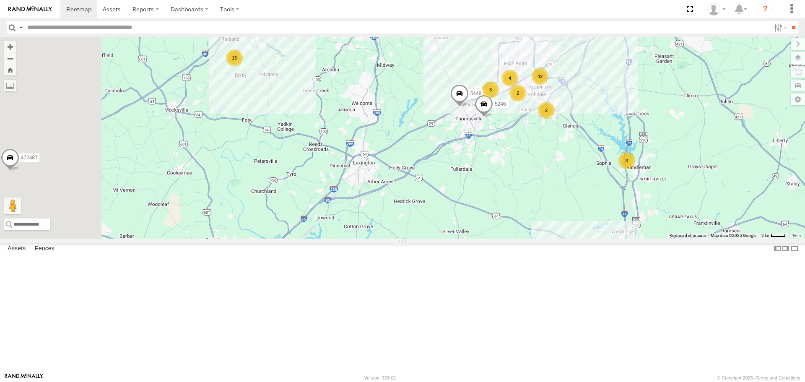
drag, startPoint x: 396, startPoint y: 262, endPoint x: 529, endPoint y: 188, distance: 152.0
click at [516, 193] on div "47117T T3209 7774T 7772T 38018T 40059T 40028T 5228 37086T 40063T T3202 5381-Sol…" at bounding box center [402, 137] width 805 height 201
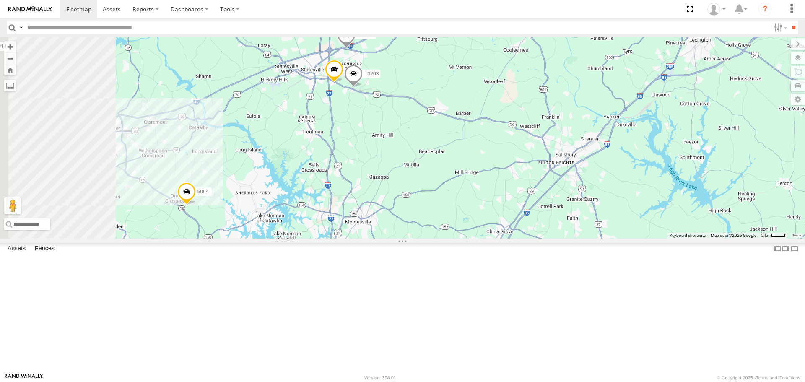
drag, startPoint x: 417, startPoint y: 207, endPoint x: 487, endPoint y: 223, distance: 71.6
click at [487, 225] on div "47117T T3209 7774T 7772T 38018T 40059T 40028T 5228 37086T 40063T T3202 5381-Sol…" at bounding box center [402, 137] width 805 height 201
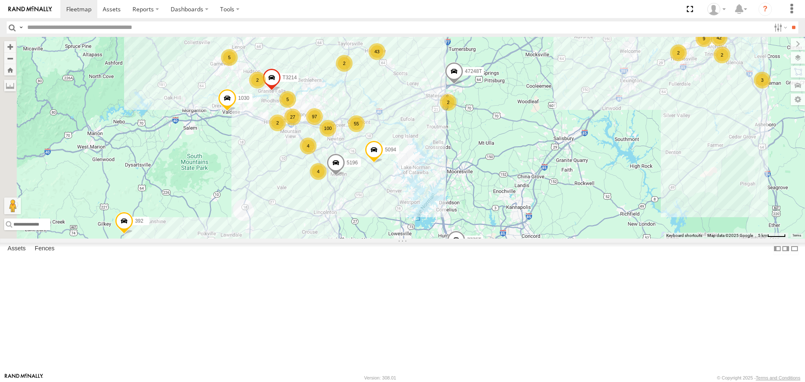
drag, startPoint x: 442, startPoint y: 253, endPoint x: 494, endPoint y: 253, distance: 52.0
click at [494, 238] on div "47117T T3209 7774T 7772T 38018T 40059T 40028T 5228 37086T 40063T T3202 5381-Sol…" at bounding box center [402, 137] width 805 height 201
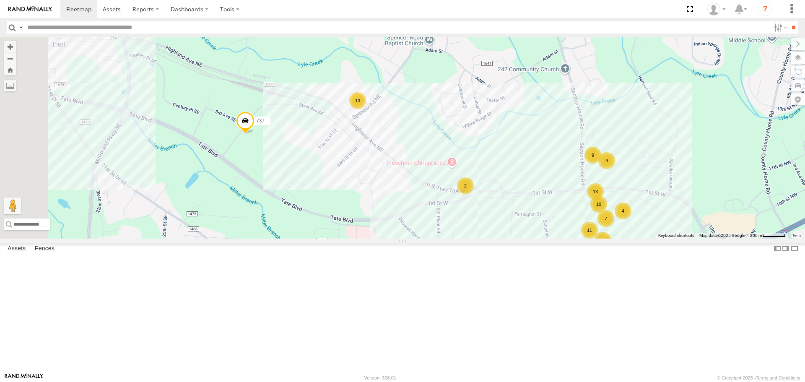
drag, startPoint x: 336, startPoint y: 148, endPoint x: 479, endPoint y: 212, distance: 157.2
click at [479, 212] on div "732 8128T 10 2 11 28 9 13 13 4 9 737 7 2" at bounding box center [402, 137] width 805 height 201
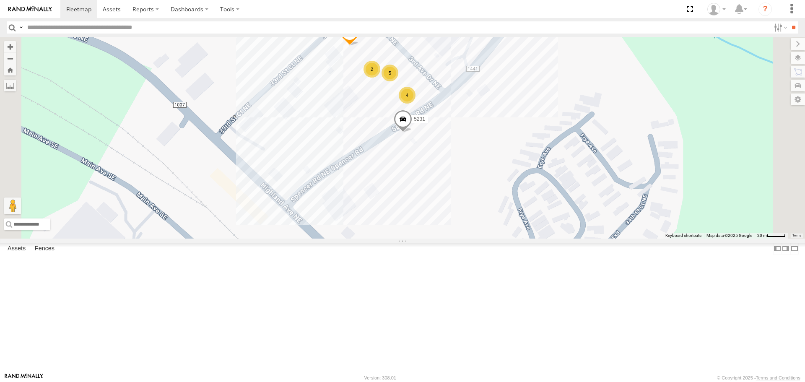
drag, startPoint x: 472, startPoint y: 169, endPoint x: 467, endPoint y: 212, distance: 43.0
click at [467, 212] on div "732 8128T 737 4211 5231 5 4 2" at bounding box center [402, 137] width 805 height 201
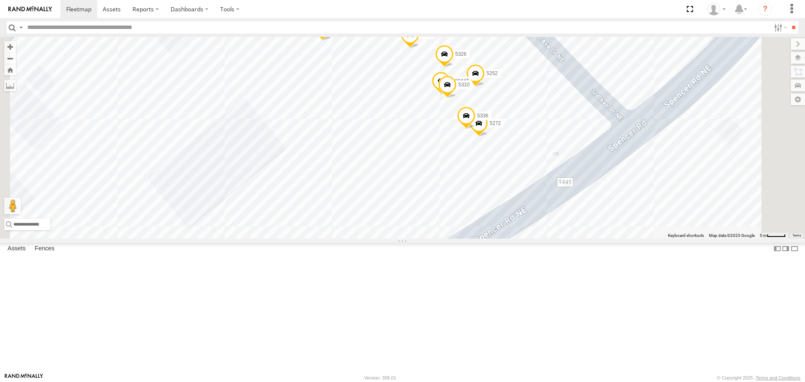
drag, startPoint x: 477, startPoint y: 184, endPoint x: 510, endPoint y: 208, distance: 41.1
click at [510, 208] on div "732 8128T 737 4211 5231 4304 5326 5286 5252 5328 5272 5268 5336 40044T 4528 5310" at bounding box center [402, 137] width 805 height 201
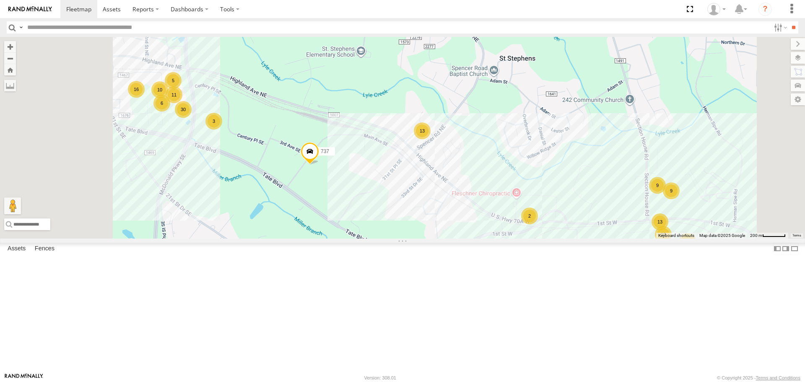
drag, startPoint x: 431, startPoint y: 257, endPoint x: 541, endPoint y: 234, distance: 112.5
click at [541, 234] on div "732 8128T 737 30 10 11 28 9 13 5 10 13 16 4 11 9 6 7 3 2" at bounding box center [402, 137] width 805 height 201
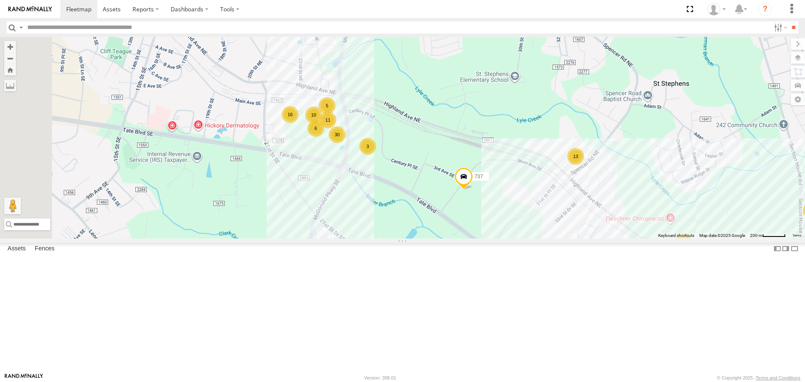
drag, startPoint x: 376, startPoint y: 194, endPoint x: 444, endPoint y: 235, distance: 79.7
click at [435, 227] on div "732 8128T 737 30 10 11 28 9 13 5 10 13 16 4 11 9 6 7 3 2 2" at bounding box center [402, 137] width 805 height 201
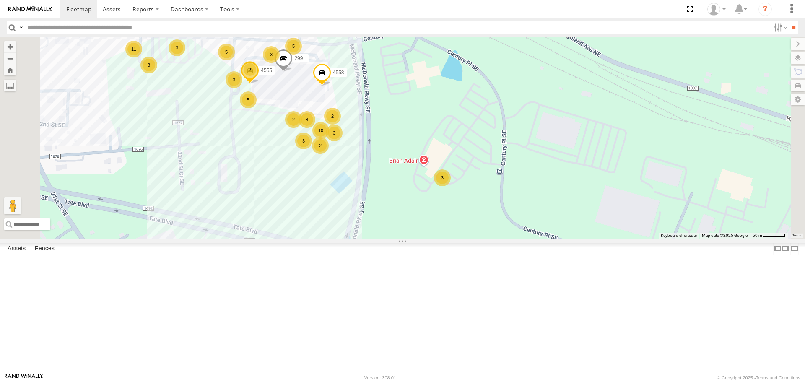
drag, startPoint x: 407, startPoint y: 174, endPoint x: 435, endPoint y: 231, distance: 63.0
click at [435, 231] on div "732 8128T 737 299 5332 4558 4555 1158 10 8 3 5 3 11 5 3 3 3 3 2 3 2 5 3 2 2" at bounding box center [402, 137] width 805 height 201
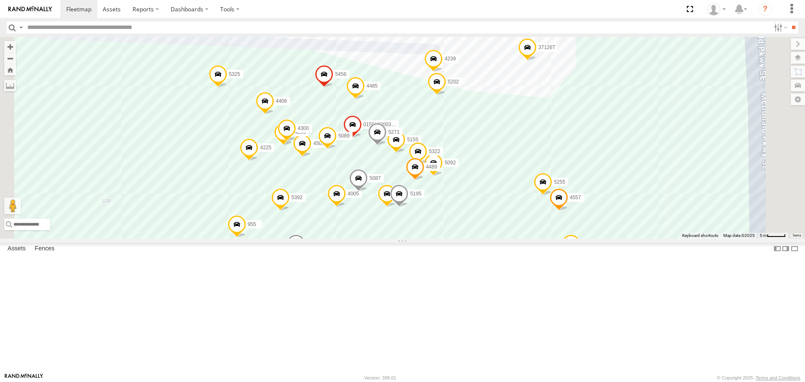
drag, startPoint x: 558, startPoint y: 218, endPoint x: 580, endPoint y: 287, distance: 72.1
click at [580, 238] on div "732 8128T 737 299 5332 4558 4555 1158 7773T 5147 5160 37137T 37126T 5097 5355 5…" at bounding box center [402, 137] width 805 height 201
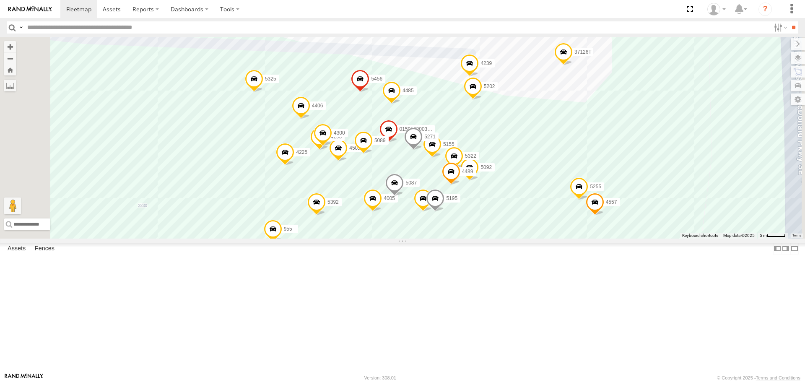
drag, startPoint x: 580, startPoint y: 195, endPoint x: 615, endPoint y: 199, distance: 35.9
click at [615, 199] on div "732 8128T 737 299 5332 4558 4555 1158 7773T 5147 5160 37137T 37126T 5097 5355 5…" at bounding box center [402, 137] width 805 height 201
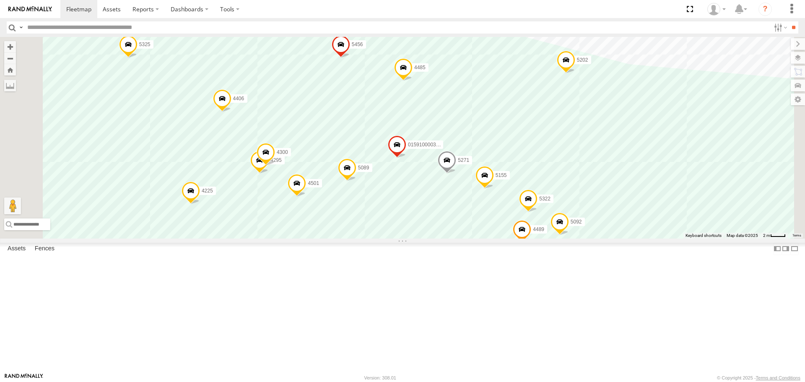
drag, startPoint x: 540, startPoint y: 231, endPoint x: 505, endPoint y: 258, distance: 44.3
click at [516, 238] on div "732 8128T 737 299 5332 4558 4555 1158 7773T 5147 5160 37137T 37126T 5097 5355 5…" at bounding box center [402, 137] width 805 height 201
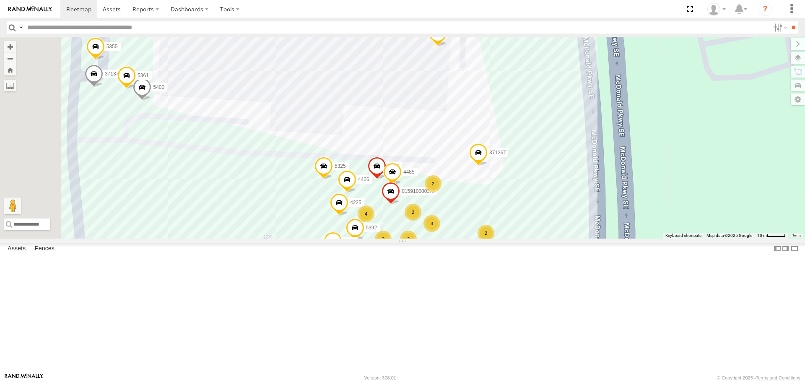
drag, startPoint x: 480, startPoint y: 132, endPoint x: 513, endPoint y: 245, distance: 117.5
click at [513, 238] on div "732 8128T 737 299 5332 4558 4555 1158 7773T 5147 5160 37137T 37126T 5097 5355 5…" at bounding box center [402, 137] width 805 height 201
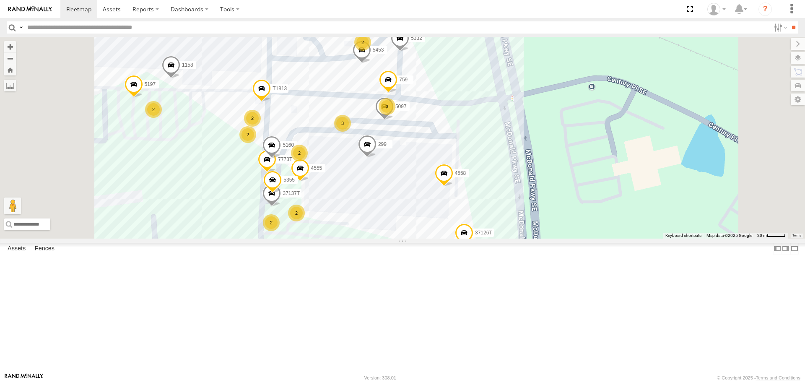
drag, startPoint x: 467, startPoint y: 215, endPoint x: 502, endPoint y: 259, distance: 55.5
click at [502, 238] on div "732 8128T 737 299 5332 4558 4555 1158 T1813 7773T 5147 5160 37137T 37126T 5097 …" at bounding box center [402, 137] width 805 height 201
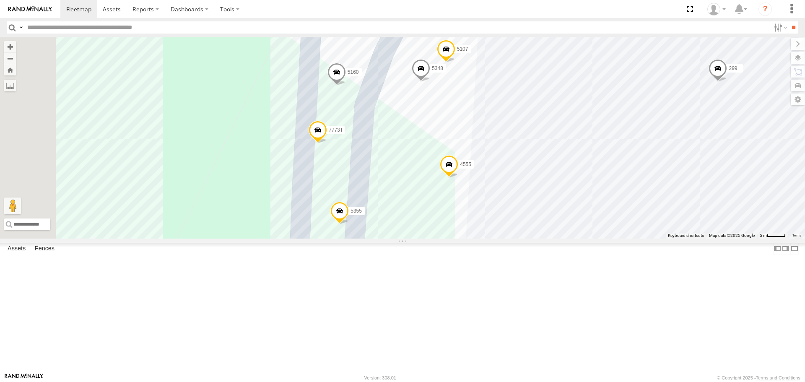
drag, startPoint x: 448, startPoint y: 200, endPoint x: 514, endPoint y: 283, distance: 106.5
click at [520, 238] on div "732 8128T 737 299 5332 4558 4555 1158 T1813 7773T 5147 5160 37137T 37126T 5097 …" at bounding box center [402, 137] width 805 height 201
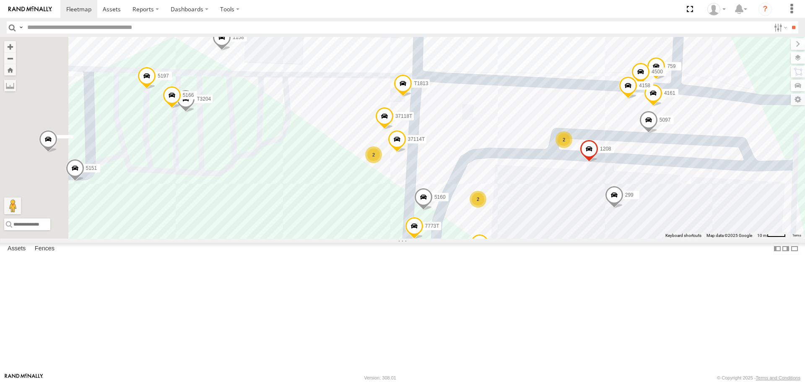
drag, startPoint x: 421, startPoint y: 200, endPoint x: 469, endPoint y: 264, distance: 79.4
click at [469, 238] on div "732 8128T 737 299 5332 4558 4555 1158 T1813 7773T 5147 5160 37137T 37126T 5097 …" at bounding box center [402, 137] width 805 height 201
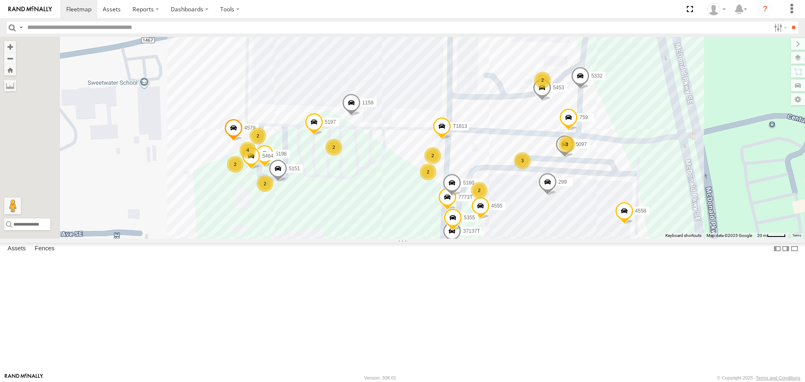
drag, startPoint x: 401, startPoint y: 232, endPoint x: 461, endPoint y: 241, distance: 61.0
click at [462, 238] on div "732 8128T 737 299 5332 4558 4555 1158 T1813 7773T 5147 5160 37137T 37126T 5097 …" at bounding box center [402, 137] width 805 height 201
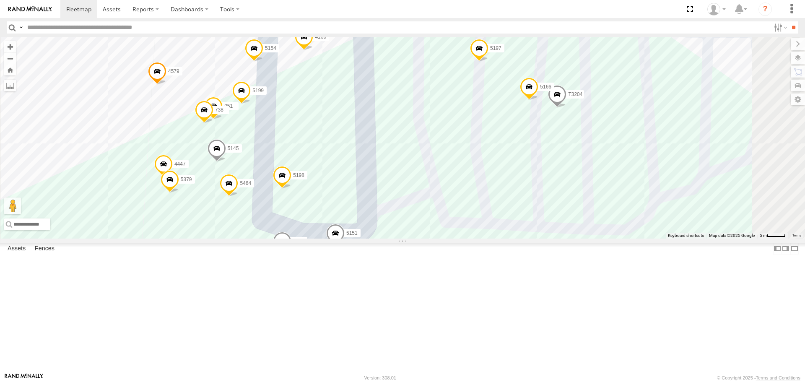
drag, startPoint x: 356, startPoint y: 264, endPoint x: 341, endPoint y: 298, distance: 36.4
click at [341, 238] on div "732 8128T 737 299 5332 4558 4555 1158 T1813 7773T 5147 5160 37137T 37126T 5097 …" at bounding box center [402, 137] width 805 height 201
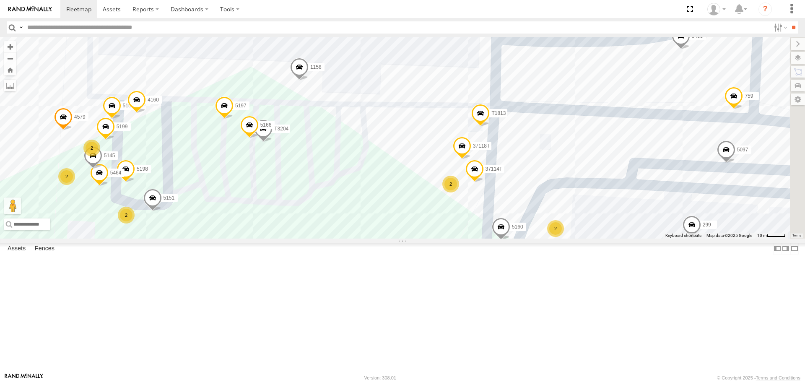
drag, startPoint x: 562, startPoint y: 197, endPoint x: 422, endPoint y: 202, distance: 140.9
click at [424, 202] on div "732 8128T 737 299 5332 4558 4555 1158 T1813 7773T 5147 5160 37137T 37126T 5097 …" at bounding box center [402, 137] width 805 height 201
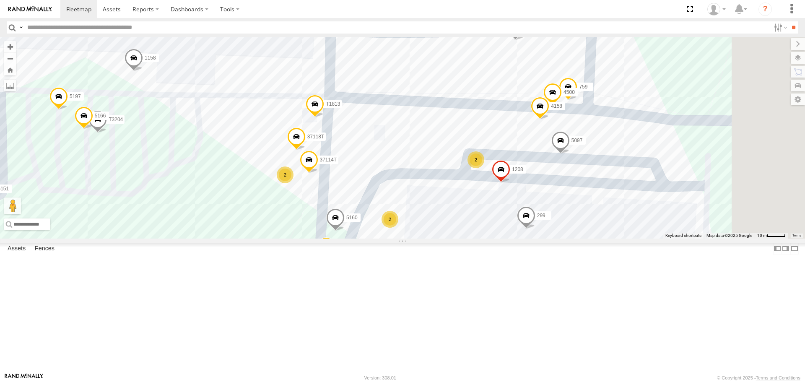
drag, startPoint x: 638, startPoint y: 211, endPoint x: 476, endPoint y: 295, distance: 182.9
click at [476, 238] on div "732 8128T 737 299 5332 4558 4555 1158 T1813 7773T 5147 5160 37137T 37126T 5097 …" at bounding box center [402, 137] width 805 height 201
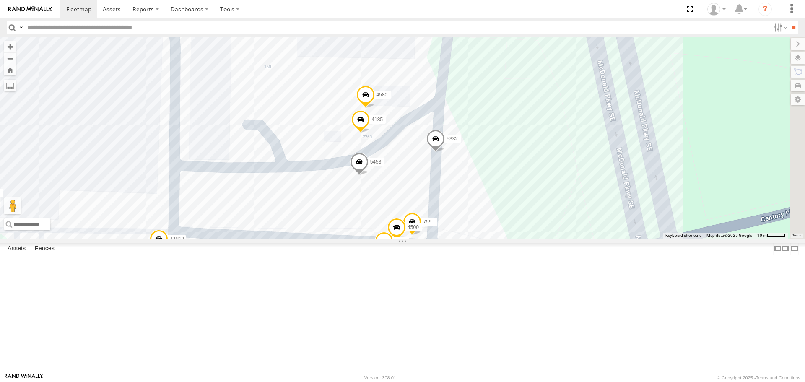
drag, startPoint x: 625, startPoint y: 207, endPoint x: 539, endPoint y: 277, distance: 110.8
click at [540, 238] on div "732 8128T 737 299 5332 4558 4555 1158 T1813 7773T 5147 5160 37137T 37126T 5097 …" at bounding box center [402, 137] width 805 height 201
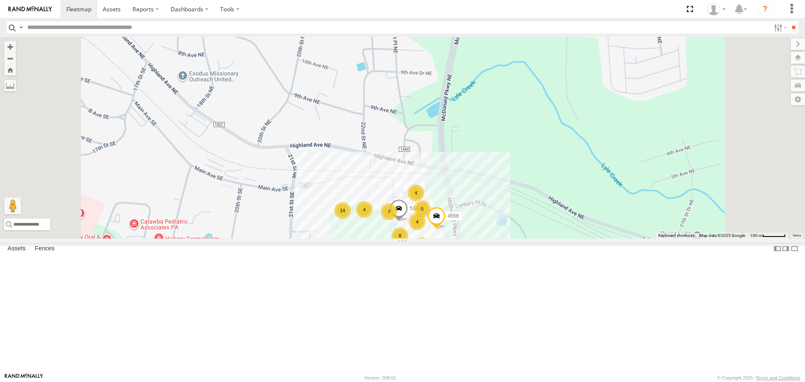
drag, startPoint x: 419, startPoint y: 257, endPoint x: 427, endPoint y: 190, distance: 67.6
click at [426, 194] on div "732 8128T 737 4558 26 4 7 4 14 4 8 3 4 5 5348" at bounding box center [402, 137] width 805 height 201
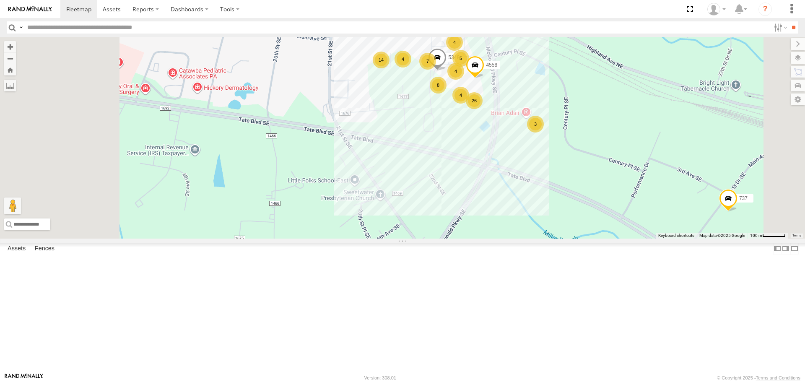
drag, startPoint x: 443, startPoint y: 201, endPoint x: 475, endPoint y: 192, distance: 33.7
click at [469, 193] on div "732 8128T 737 4558 26 4 7 4 14 4 8 3 4 5 5348" at bounding box center [402, 137] width 805 height 201
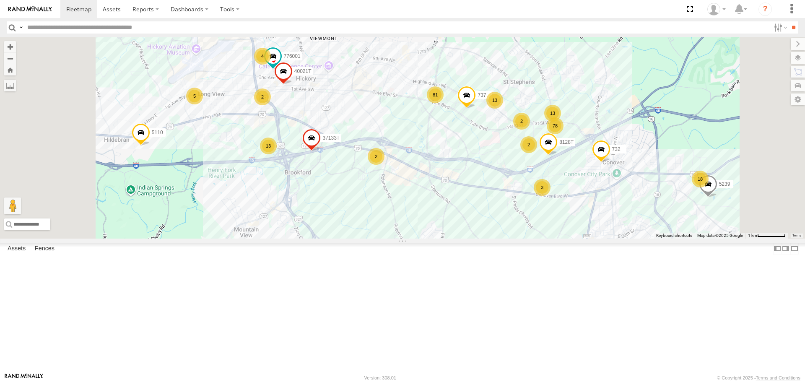
drag, startPoint x: 414, startPoint y: 235, endPoint x: 438, endPoint y: 195, distance: 46.9
click at [438, 195] on div "732 8128T 737 81 3 78 2 2 13 18 13 4 776001 5366 5 40021T 13 4 2 2 37133T 5110 …" at bounding box center [402, 137] width 805 height 201
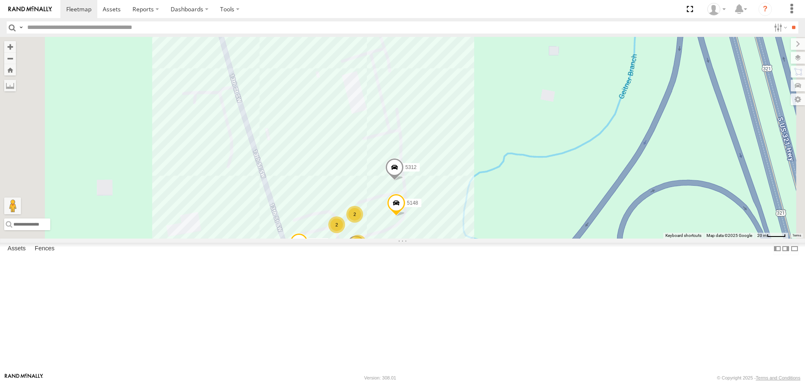
drag, startPoint x: 367, startPoint y: 217, endPoint x: 380, endPoint y: 163, distance: 55.2
click at [380, 163] on div "732 8128T 737 776001 5366 40021T 37133T 5110 5239 5449 5090 37135T 79072T 5312 …" at bounding box center [402, 137] width 805 height 201
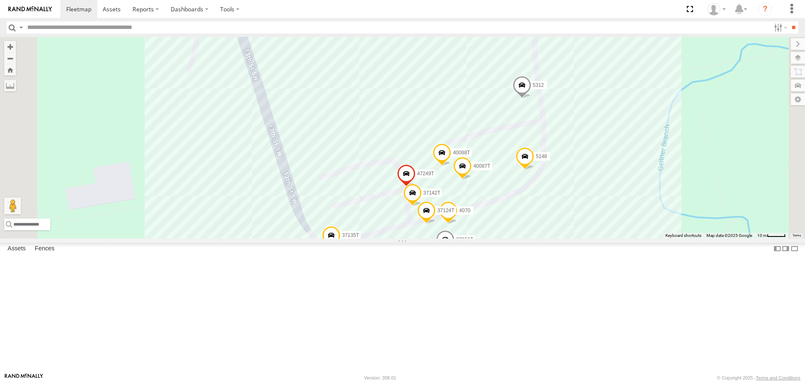
drag, startPoint x: 451, startPoint y: 186, endPoint x: 438, endPoint y: 215, distance: 31.7
click at [441, 212] on div "732 8128T 737 776001 5366 40021T 37133T 5110 5239 5449 5090 37135T 79072T 5312 …" at bounding box center [402, 137] width 805 height 201
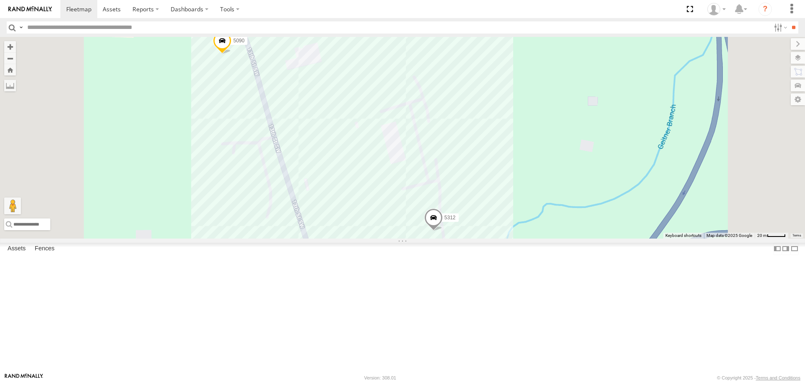
drag, startPoint x: 467, startPoint y: 153, endPoint x: 510, endPoint y: 189, distance: 55.9
click at [509, 185] on div "732 8128T 737 776001 5366 40021T 37133T 5110 5239 5449 5090 37135T 79072T 5312 …" at bounding box center [402, 137] width 805 height 201
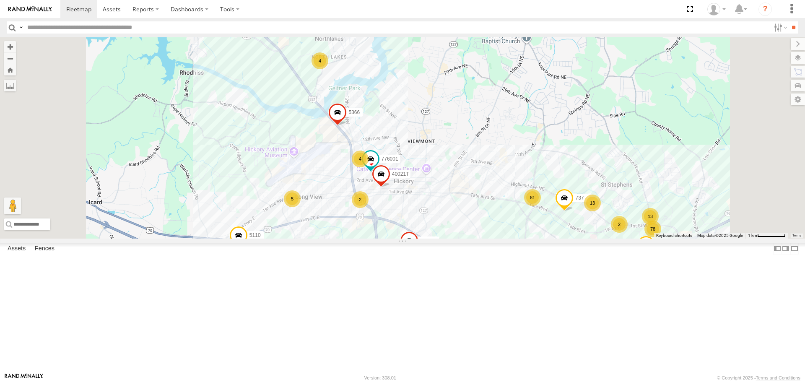
drag, startPoint x: 461, startPoint y: 198, endPoint x: 466, endPoint y: 267, distance: 69.3
click at [368, 208] on div "2" at bounding box center [360, 199] width 17 height 17
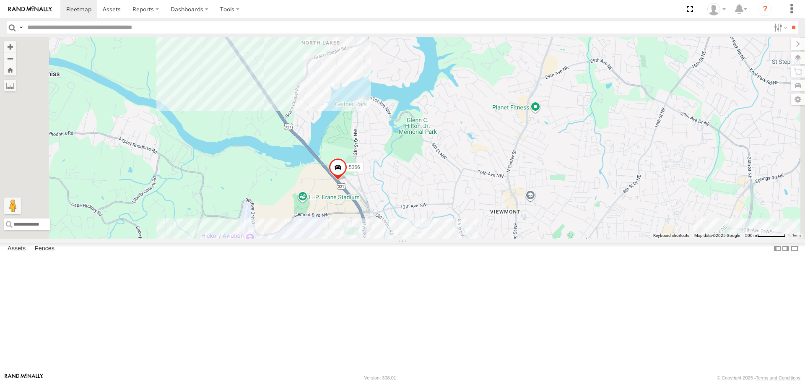
drag, startPoint x: 396, startPoint y: 179, endPoint x: 450, endPoint y: 294, distance: 127.1
click at [450, 238] on div "732 8128T 737 776001 5366 40021T 37133T 5110 5239 5449 T3214 33 2 3 18 27 5 3 4" at bounding box center [402, 137] width 805 height 201
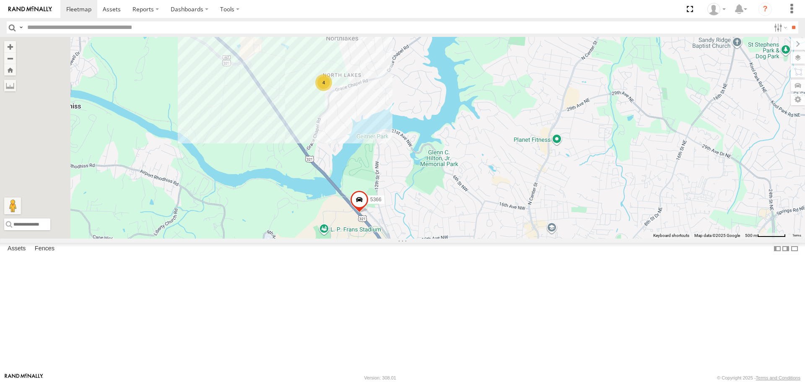
drag, startPoint x: 403, startPoint y: 192, endPoint x: 429, endPoint y: 248, distance: 61.1
click at [429, 238] on div "732 8128T 737 776001 5366 40021T 37133T 5110 5239 5449 T3214 33 2 3 18 27 5 3 4…" at bounding box center [402, 137] width 805 height 201
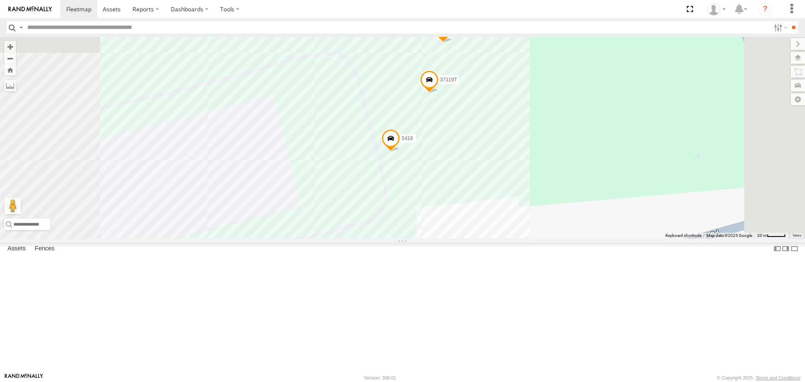
drag, startPoint x: 502, startPoint y: 252, endPoint x: 511, endPoint y: 259, distance: 11.7
click at [510, 238] on div "732 8128T 737 776001 5366 40021T 37133T 5110 5239 5449 T3214 5418 37119T 37088T…" at bounding box center [402, 137] width 805 height 201
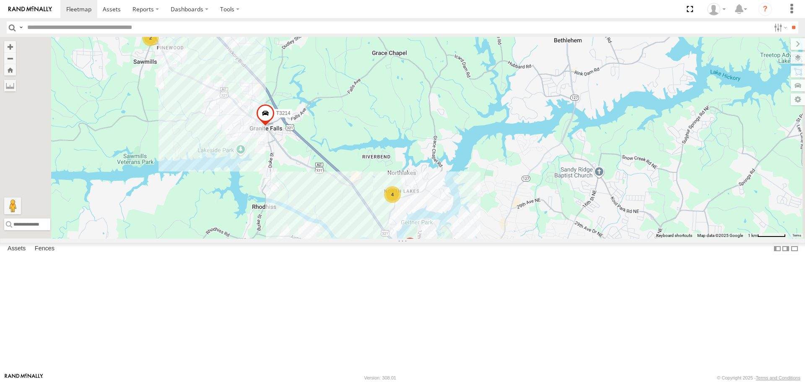
drag, startPoint x: 355, startPoint y: 198, endPoint x: 443, endPoint y: 249, distance: 101.6
click at [443, 238] on div "732 8128T 737 776001 5366 40021T 37133T 5110 5239 5449 T3214 81 4 2 3 4" at bounding box center [402, 137] width 805 height 201
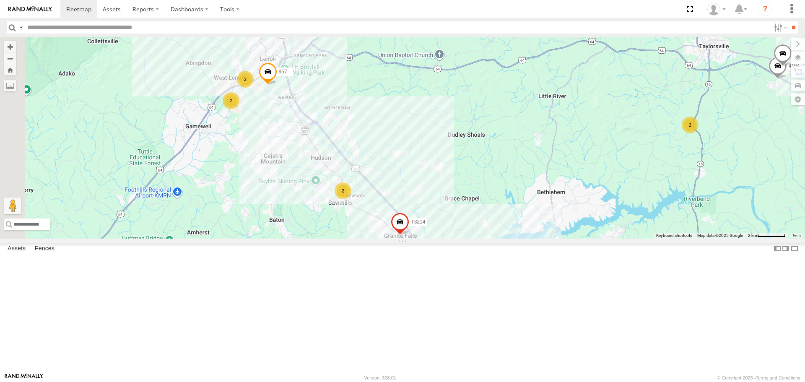
drag, startPoint x: 365, startPoint y: 213, endPoint x: 443, endPoint y: 287, distance: 107.3
click at [447, 238] on div "732 737 5366 37133T T3214 35 81 3 91 2 5 2 13 19 957 13 4 2 6 5 2 2 4164 2 2 10…" at bounding box center [402, 137] width 805 height 201
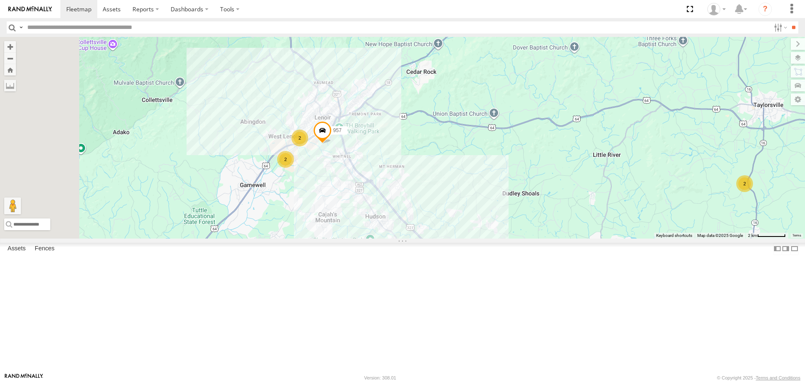
drag, startPoint x: 399, startPoint y: 213, endPoint x: 464, endPoint y: 277, distance: 91.0
click at [464, 238] on div "732 737 5366 37133T T3214 35 81 3 91 2 5 2 13 19 957 13 4 2 6 5 2 2 4164 2 2 10…" at bounding box center [402, 137] width 805 height 201
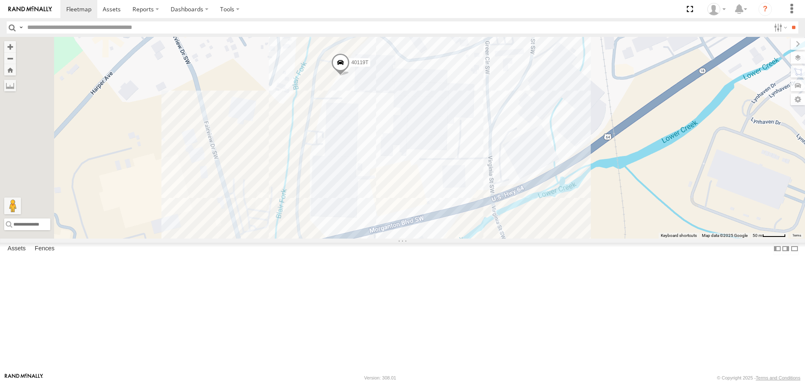
drag, startPoint x: 452, startPoint y: 163, endPoint x: 464, endPoint y: 256, distance: 94.7
click at [464, 238] on div "732 737 5366 37133T T3214 957 4164 1030 40119T" at bounding box center [402, 137] width 805 height 201
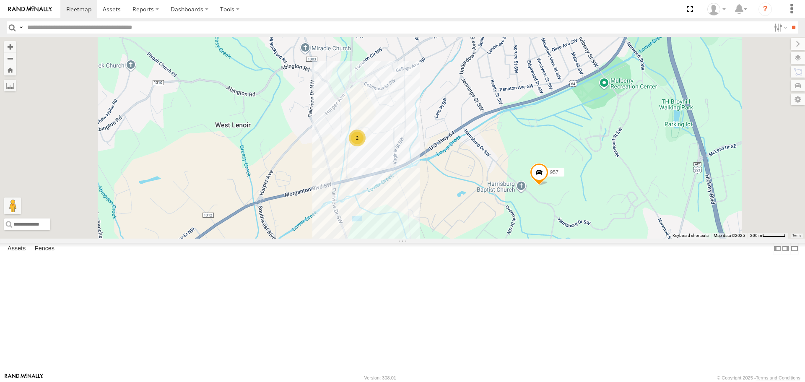
drag, startPoint x: 422, startPoint y: 282, endPoint x: 444, endPoint y: 239, distance: 48.7
click at [444, 238] on div "732 737 5366 37133T T3214 957 4164 1030 2 2" at bounding box center [402, 137] width 805 height 201
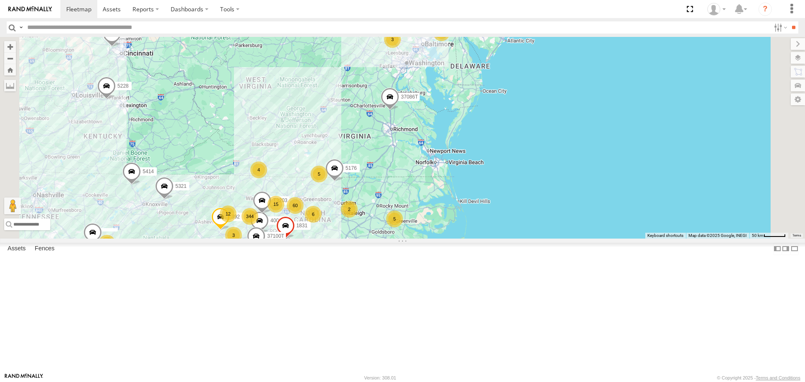
scroll to position [13536, 0]
drag, startPoint x: 407, startPoint y: 329, endPoint x: 567, endPoint y: 273, distance: 168.6
click at [545, 238] on div "392 40052T 5321 1831 5414 37100T 37086T 5176 37117T 344 60 12 3 5 3 5 6 15 9 3 …" at bounding box center [402, 137] width 805 height 201
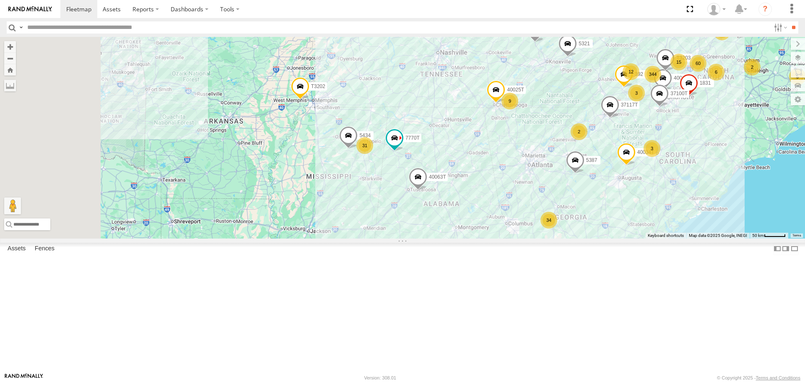
drag, startPoint x: 392, startPoint y: 287, endPoint x: 467, endPoint y: 247, distance: 85.1
click at [466, 238] on div "392 40052T 5321 1831 5414 37100T 37086T 5176 37117T 344 60 12 3 5 3 40034T 5 6 …" at bounding box center [402, 137] width 805 height 201
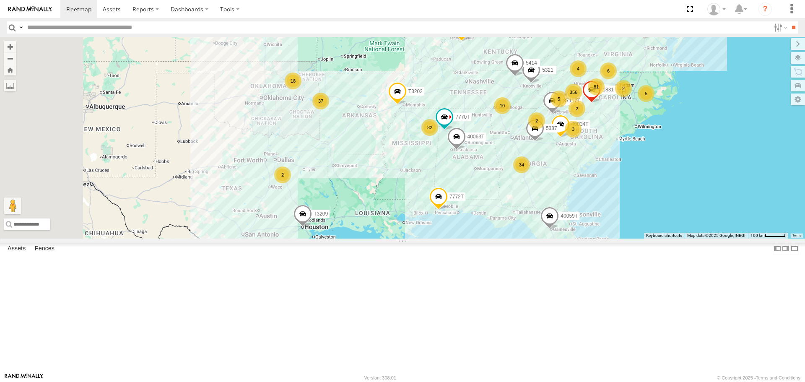
drag, startPoint x: 384, startPoint y: 276, endPoint x: 427, endPoint y: 260, distance: 45.5
click at [430, 238] on div "5321 1831 5414 37086T 37117T 40034T 5228 38018T T3210 5387 5306 7770T 40063T T3…" at bounding box center [402, 137] width 805 height 201
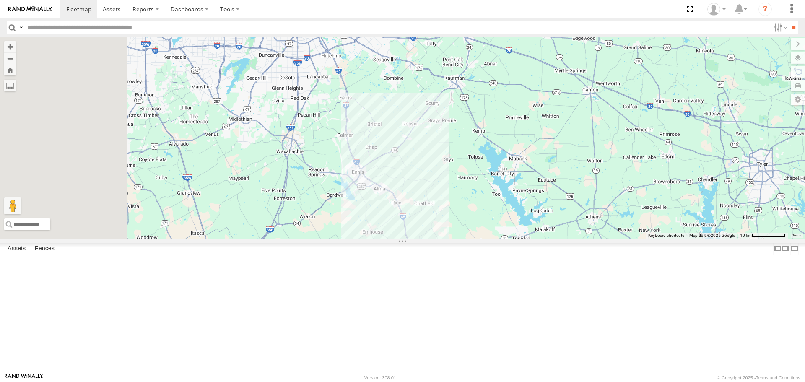
drag, startPoint x: 521, startPoint y: 222, endPoint x: 530, endPoint y: 225, distance: 8.9
click at [549, 222] on div "5321 1831 5414 37086T 37117T 40034T 5228 38018T T3210 5387 5306 7770T 40063T T3…" at bounding box center [402, 137] width 805 height 201
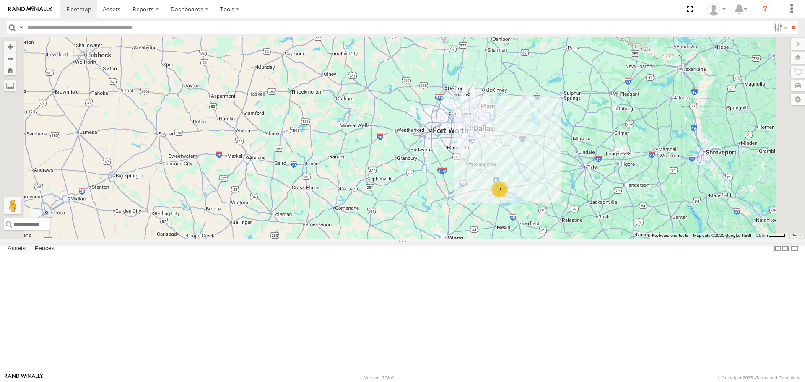
drag, startPoint x: 458, startPoint y: 236, endPoint x: 360, endPoint y: 221, distance: 98.8
click at [365, 222] on div "5321 1831 5414 37086T 37117T 40034T 5228 38018T T3210 5387 5306 7770T 40063T T3…" at bounding box center [402, 137] width 805 height 201
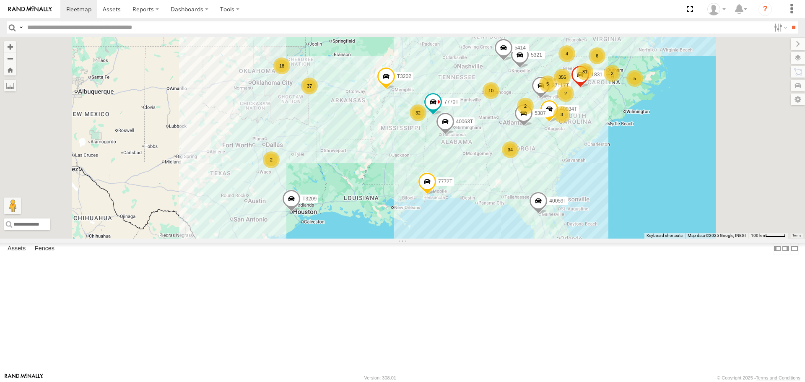
drag, startPoint x: 306, startPoint y: 241, endPoint x: 290, endPoint y: 240, distance: 15.5
click at [290, 238] on div "5321 1831 5414 37086T 37117T 40034T 5228 38018T T3210 5387 5306 7770T 40063T T3…" at bounding box center [402, 137] width 805 height 201
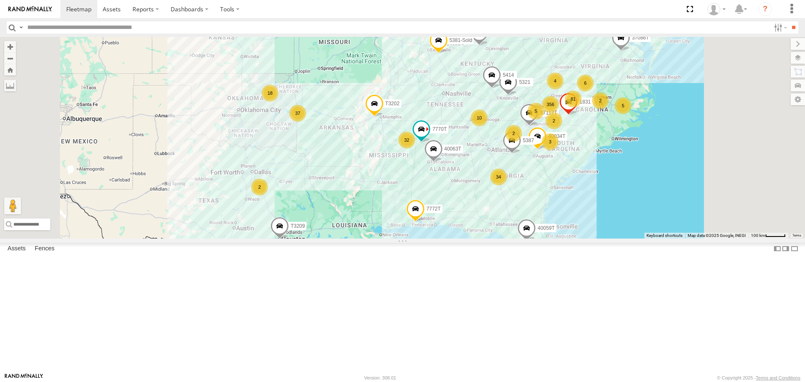
drag, startPoint x: 441, startPoint y: 189, endPoint x: 441, endPoint y: 224, distance: 34.8
click at [441, 224] on div "40034T 7770T 5321 40028T 1831 5414 5228 7772T 38018T T1812 40059T 37086T T3210 …" at bounding box center [402, 137] width 805 height 201
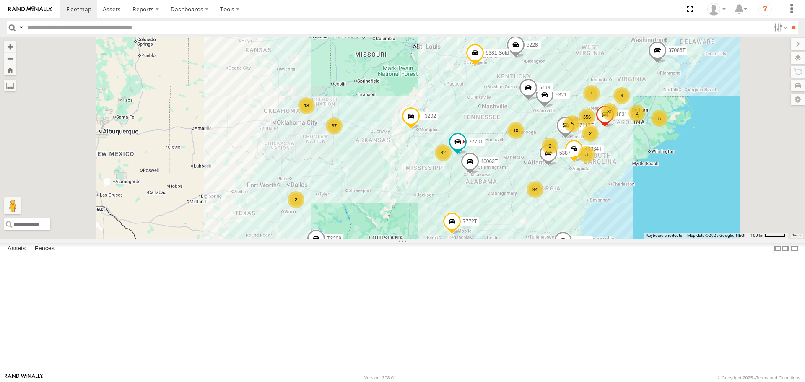
drag, startPoint x: 294, startPoint y: 203, endPoint x: 331, endPoint y: 216, distance: 39.5
click at [331, 216] on div "40034T 7770T 5321 40028T 1831 5414 5228 7772T 38018T 40059T 37086T T3210 40063T…" at bounding box center [402, 137] width 805 height 201
